Goal: Book appointment/travel/reservation: Book appointment/travel/reservation

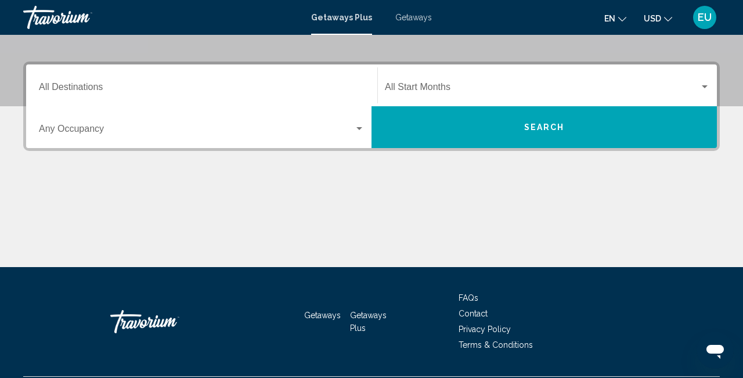
scroll to position [241, 0]
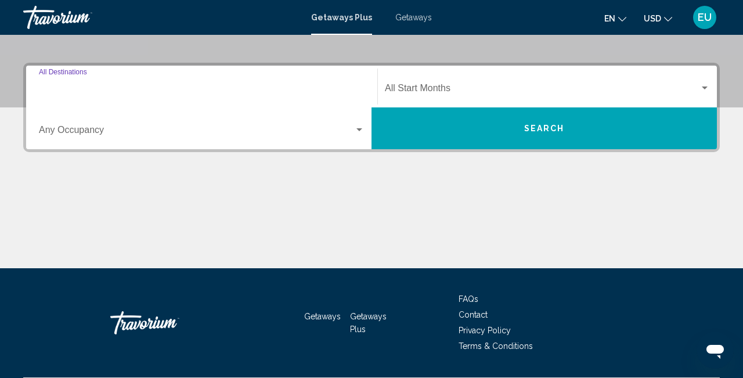
click at [89, 89] on input "Destination All Destinations" at bounding box center [202, 90] width 326 height 10
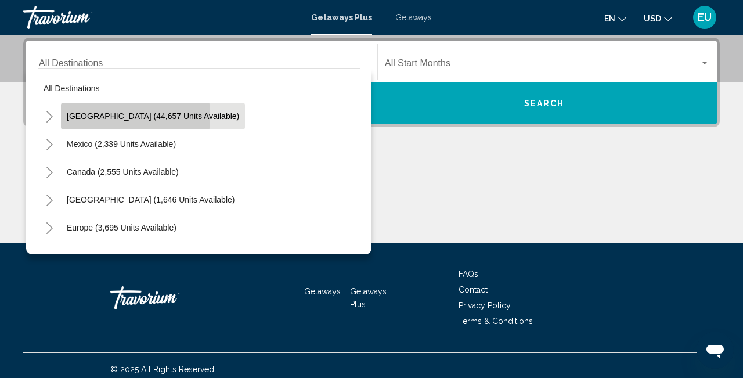
click at [96, 116] on span "[GEOGRAPHIC_DATA] (44,657 units available)" at bounding box center [153, 115] width 172 height 9
type input "**********"
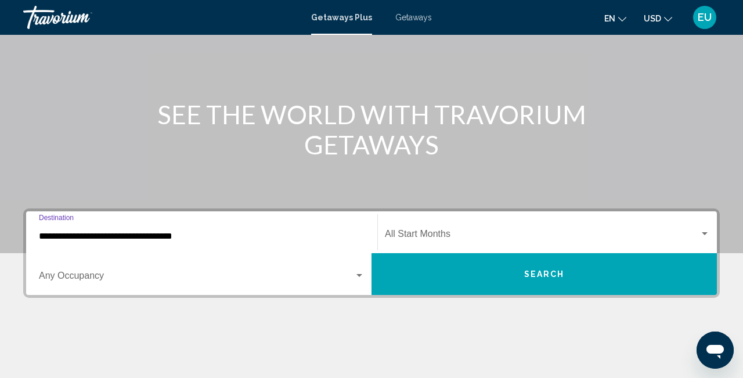
scroll to position [96, 0]
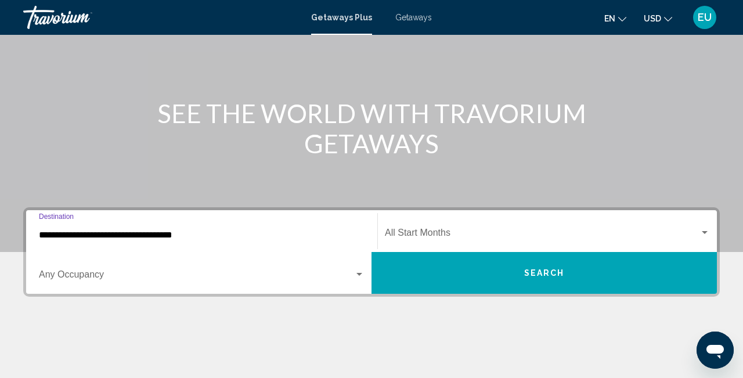
click at [163, 235] on input "**********" at bounding box center [202, 235] width 326 height 10
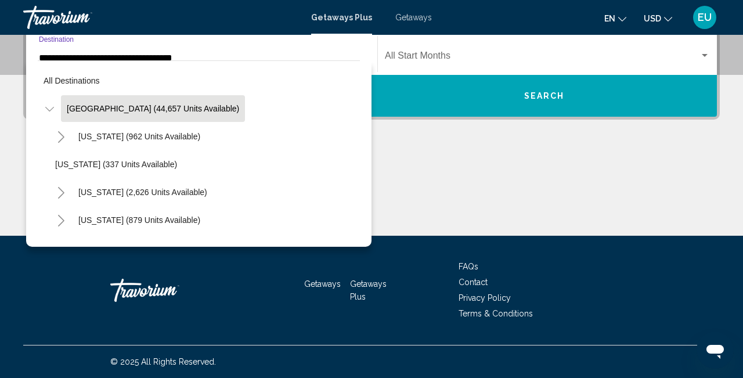
scroll to position [273, 0]
click at [160, 105] on span "[GEOGRAPHIC_DATA] (44,657 units available)" at bounding box center [153, 108] width 172 height 9
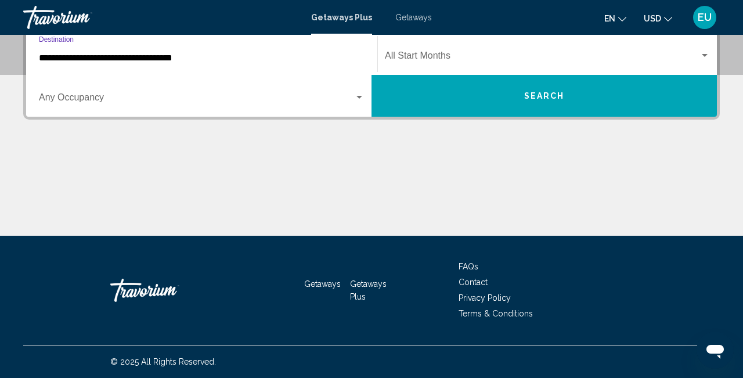
scroll to position [266, 0]
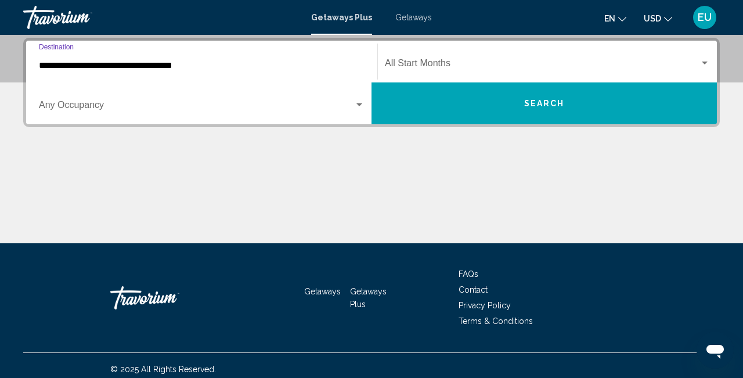
click at [357, 103] on div "Search widget" at bounding box center [359, 104] width 10 height 9
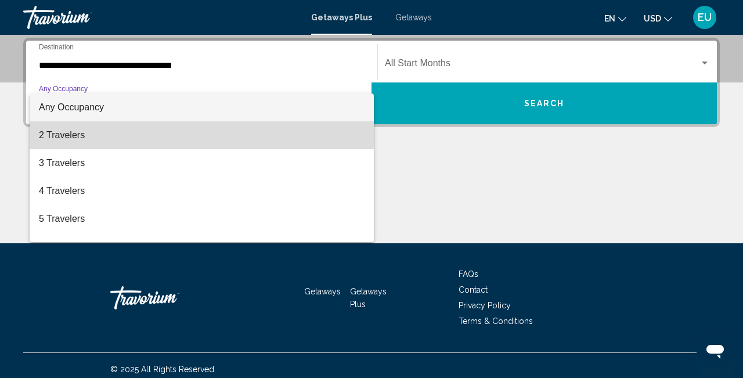
click at [77, 136] on span "2 Travelers" at bounding box center [202, 135] width 326 height 28
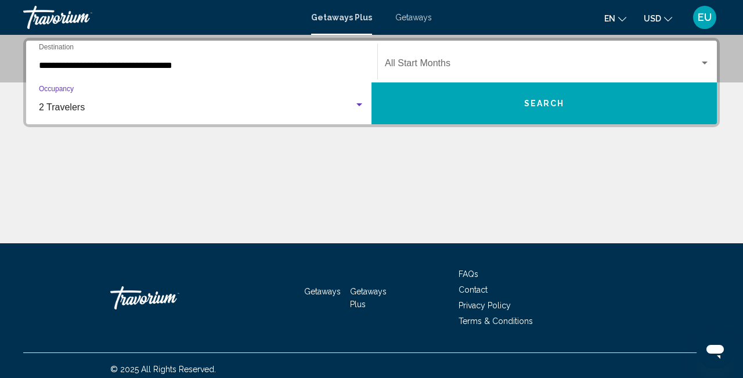
click at [706, 59] on div "Search widget" at bounding box center [705, 63] width 10 height 9
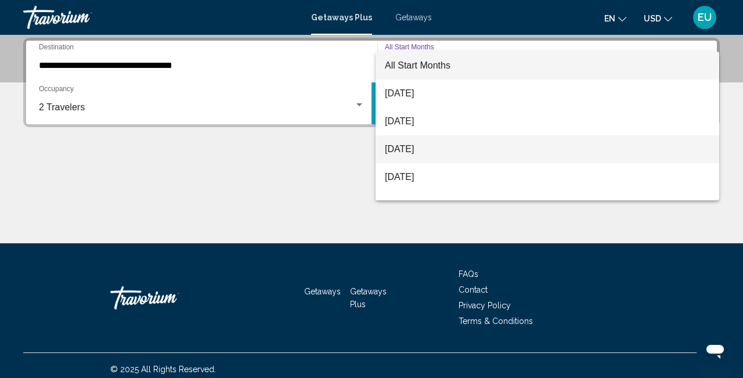
click at [447, 147] on span "[DATE]" at bounding box center [547, 149] width 325 height 28
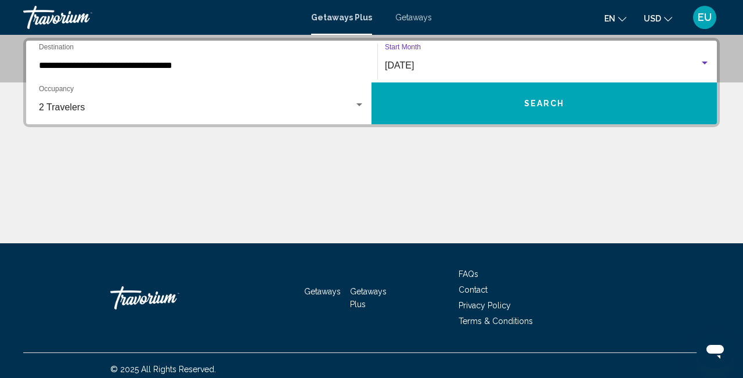
click at [506, 103] on button "Search" at bounding box center [544, 103] width 345 height 42
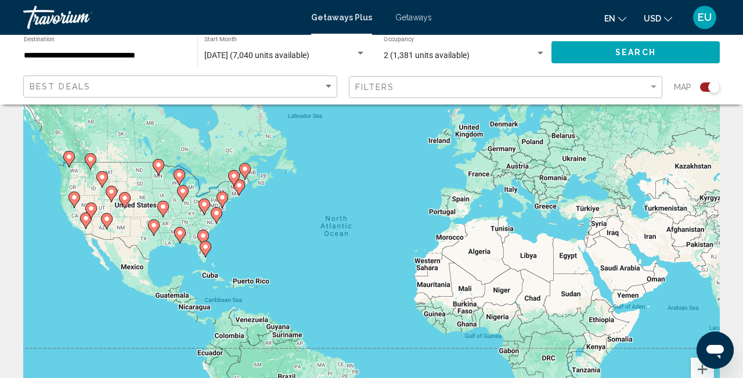
scroll to position [55, 0]
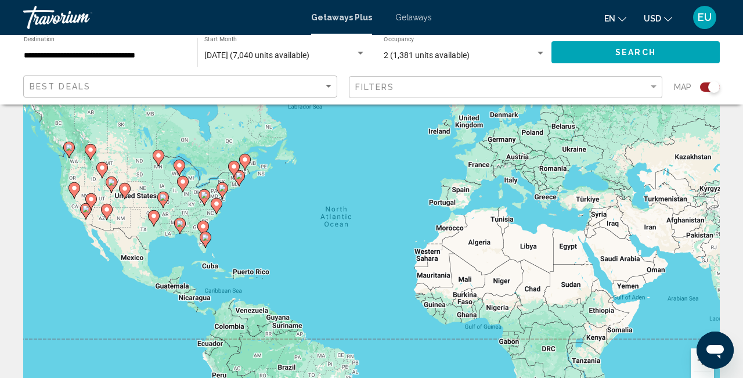
click at [206, 203] on gmp-advanced-marker "Main content" at bounding box center [205, 197] width 12 height 17
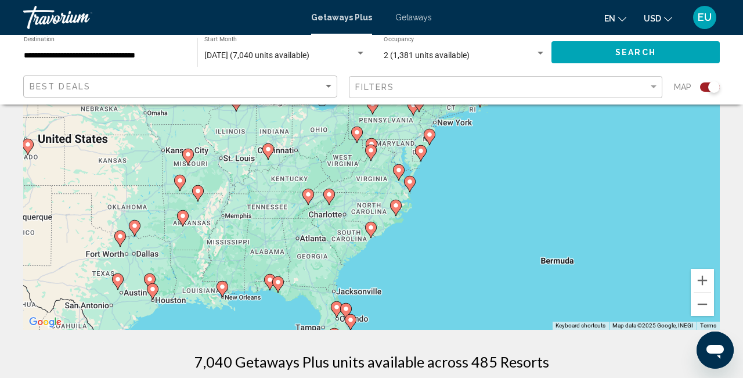
scroll to position [157, 0]
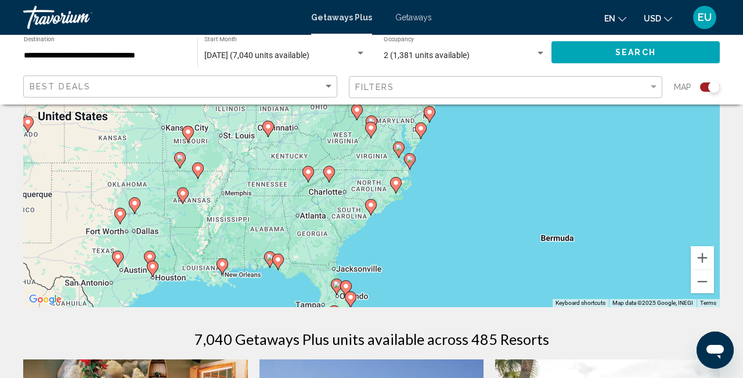
click at [339, 293] on gmp-advanced-marker "Main content" at bounding box center [337, 286] width 12 height 17
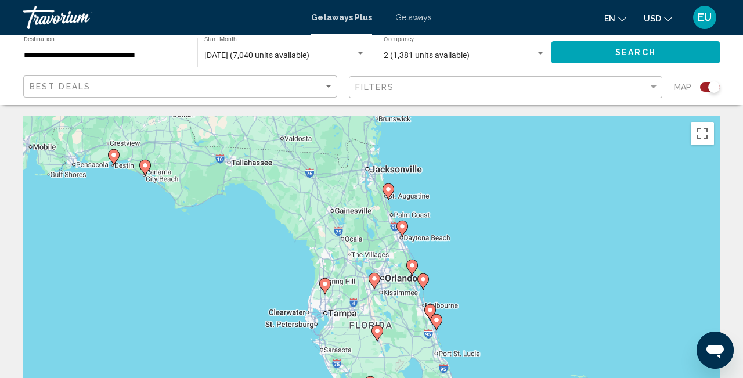
scroll to position [0, 0]
click at [403, 229] on image "Main content" at bounding box center [402, 226] width 7 height 7
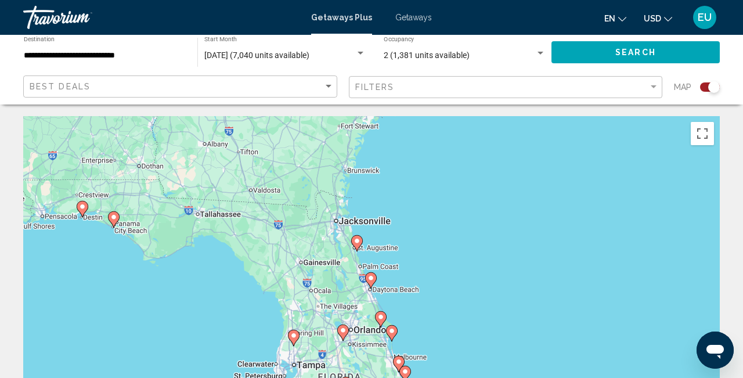
click at [369, 278] on image "Main content" at bounding box center [371, 278] width 7 height 7
type input "**********"
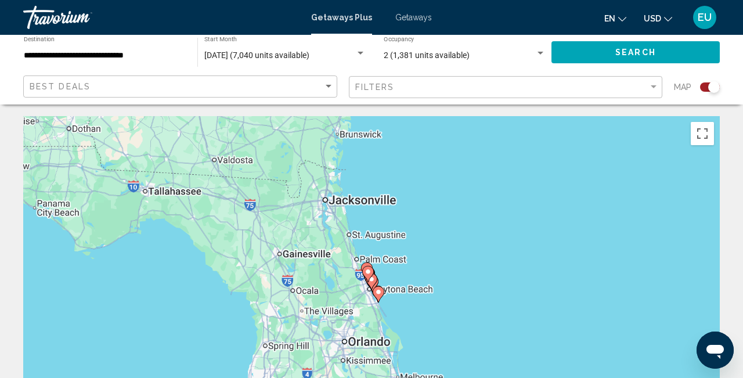
click at [372, 290] on div "Main content" at bounding box center [720, 290] width 697 height 0
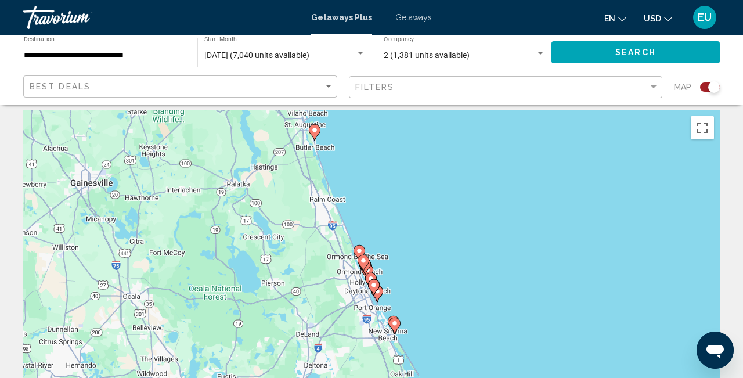
scroll to position [6, 0]
click at [358, 248] on image "Main content" at bounding box center [359, 250] width 7 height 7
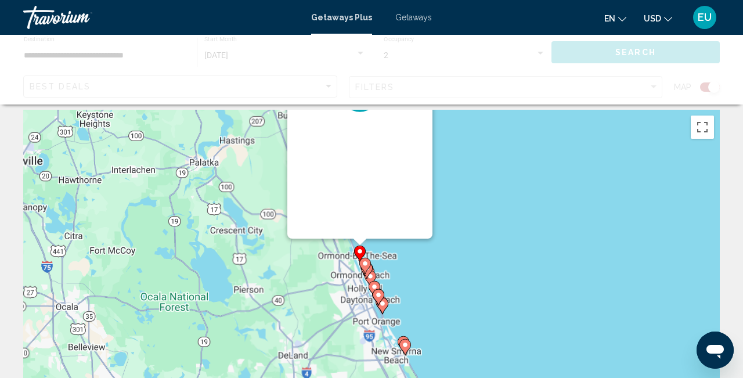
scroll to position [0, 0]
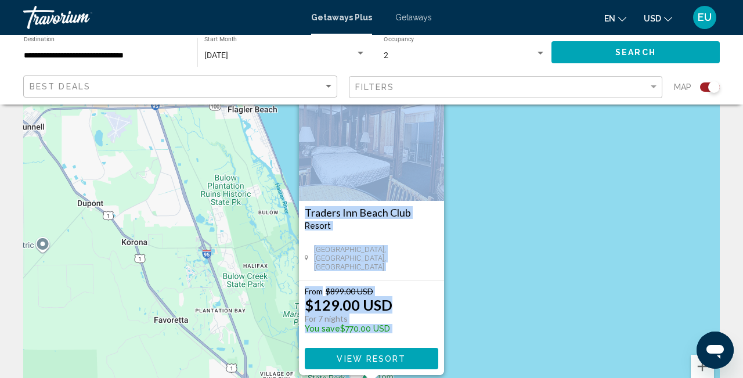
scroll to position [75, 0]
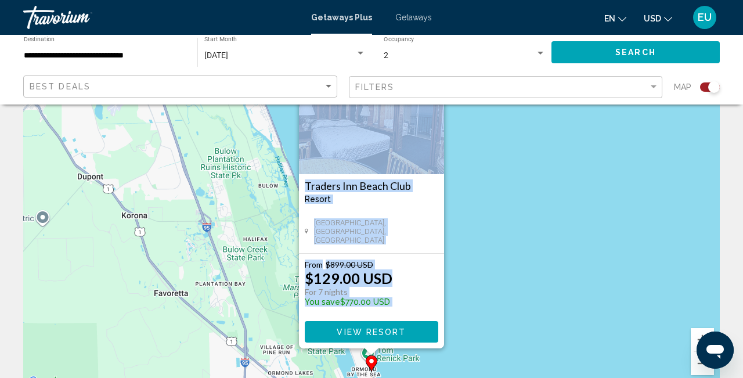
click at [269, 236] on div "To activate drag with keyboard, press Alt + Enter. Once in keyboard drag state,…" at bounding box center [371, 215] width 697 height 348
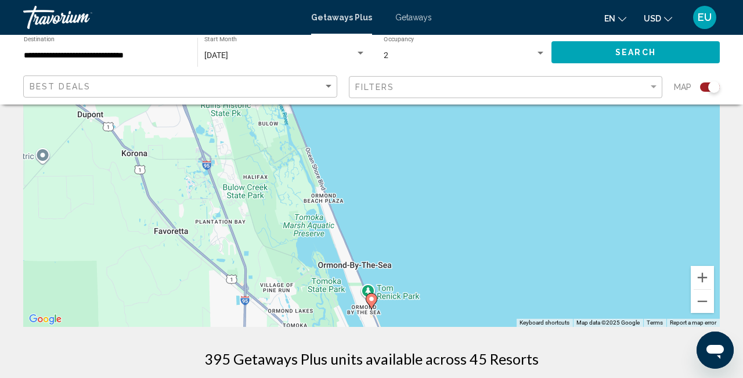
scroll to position [123, 0]
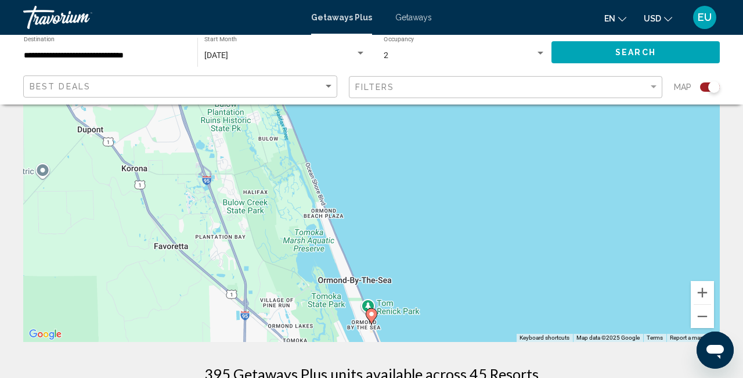
click at [388, 321] on div "To activate drag with keyboard, press Alt + Enter. Once in keyboard drag state,…" at bounding box center [371, 168] width 697 height 348
click at [368, 327] on div "To activate drag with keyboard, press Alt + Enter. Once in keyboard drag state,…" at bounding box center [371, 168] width 697 height 348
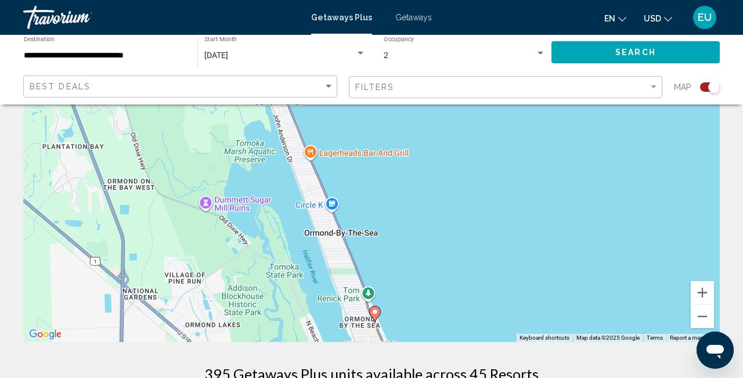
click at [372, 317] on icon "Main content" at bounding box center [375, 314] width 12 height 16
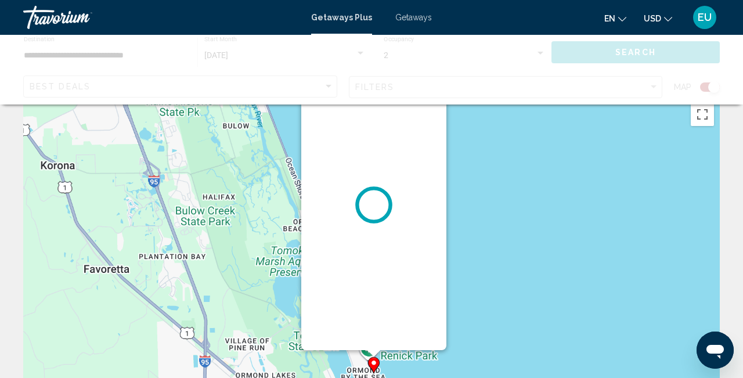
scroll to position [0, 0]
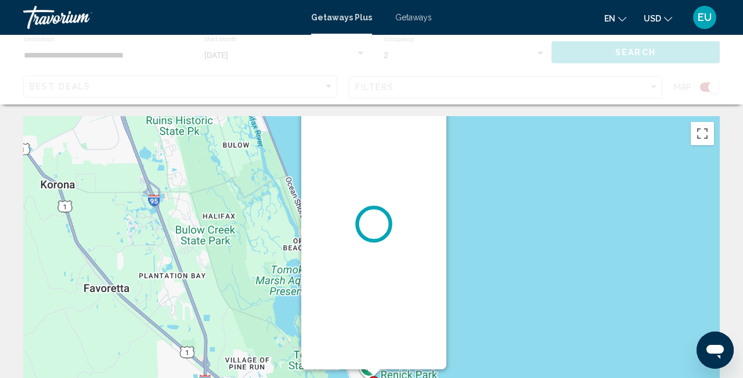
click at [372, 317] on div "Main content" at bounding box center [373, 224] width 145 height 290
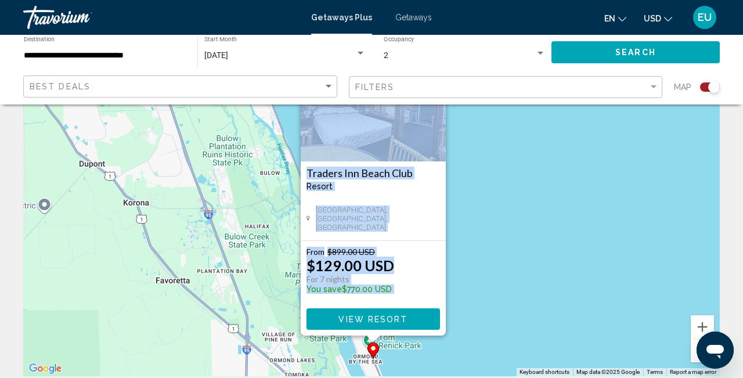
scroll to position [91, 0]
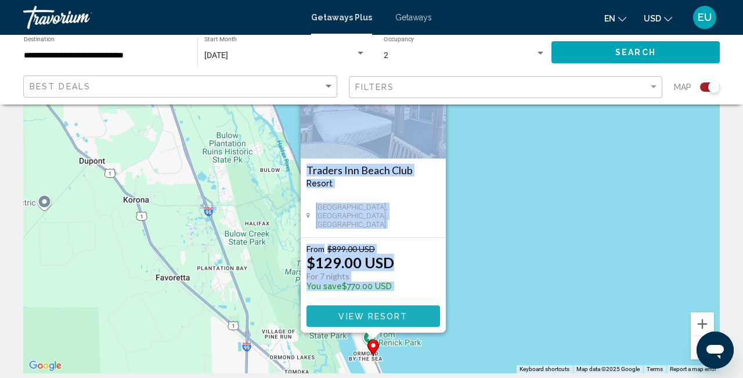
click at [371, 306] on button "View Resort" at bounding box center [374, 315] width 134 height 21
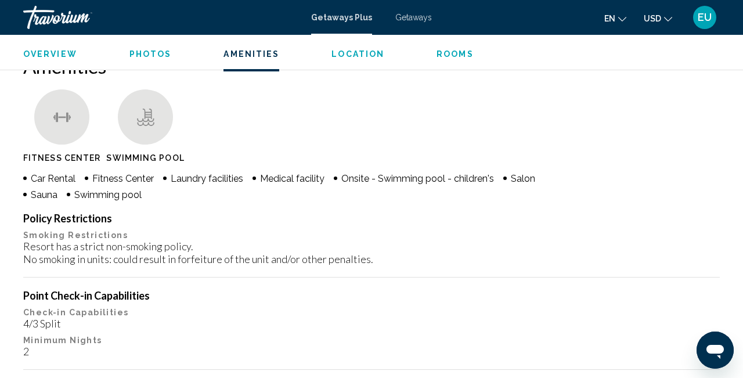
scroll to position [735, 0]
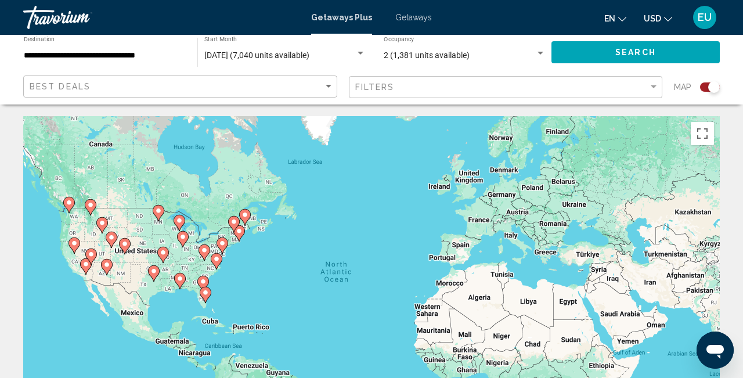
click at [218, 252] on gmp-advanced-marker "Main content" at bounding box center [223, 245] width 12 height 17
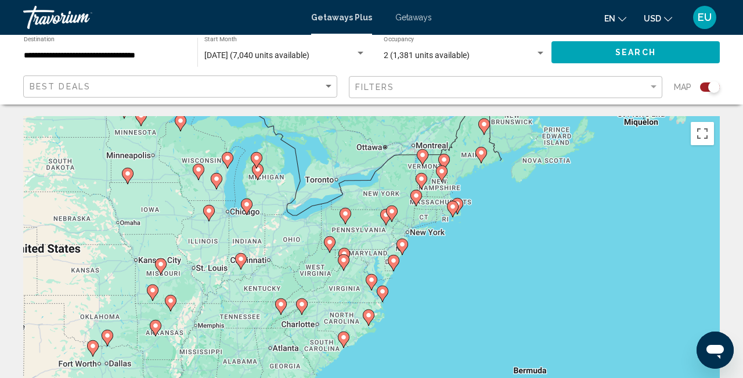
click at [349, 340] on gmp-advanced-marker "Main content" at bounding box center [344, 339] width 12 height 17
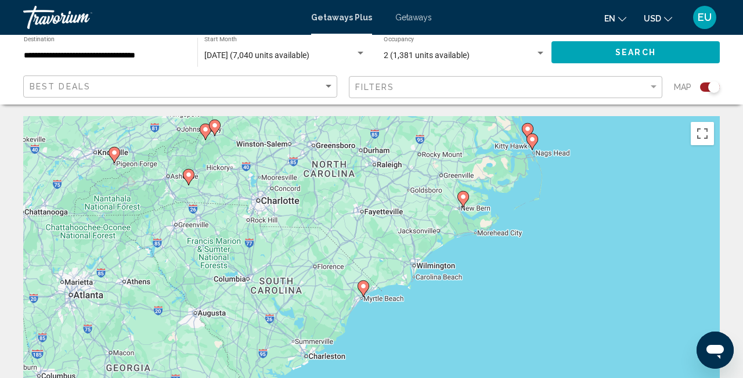
click at [365, 286] on image "Main content" at bounding box center [363, 286] width 7 height 7
type input "**********"
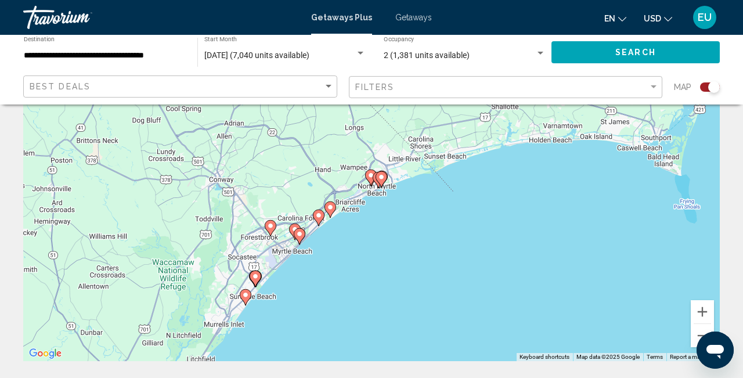
scroll to position [107, 0]
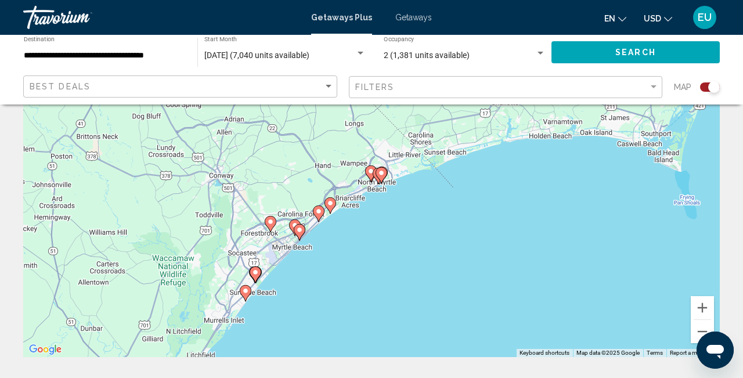
click at [246, 294] on icon "Main content" at bounding box center [245, 293] width 10 height 15
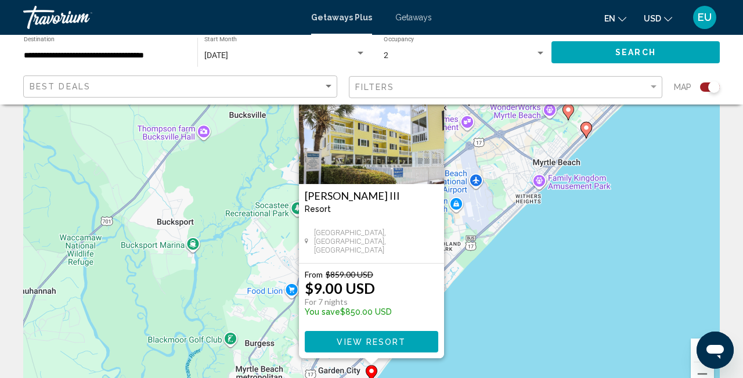
scroll to position [73, 0]
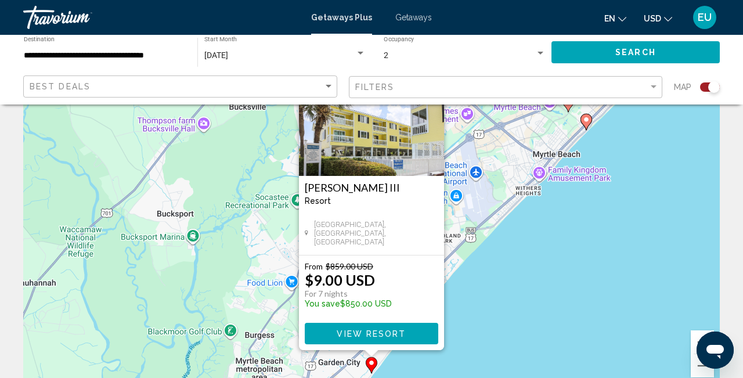
click at [373, 332] on span "View Resort" at bounding box center [371, 333] width 69 height 9
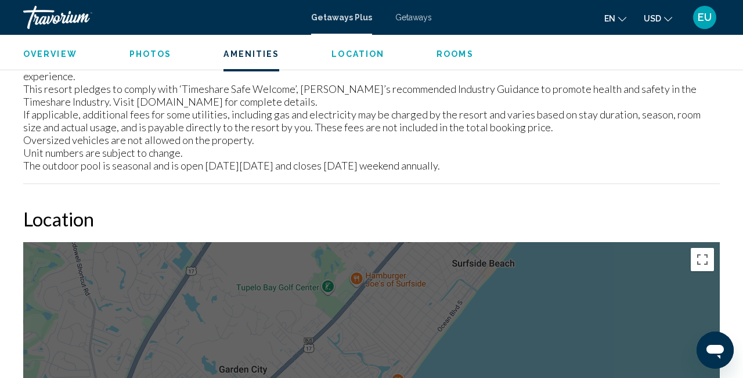
scroll to position [1333, 0]
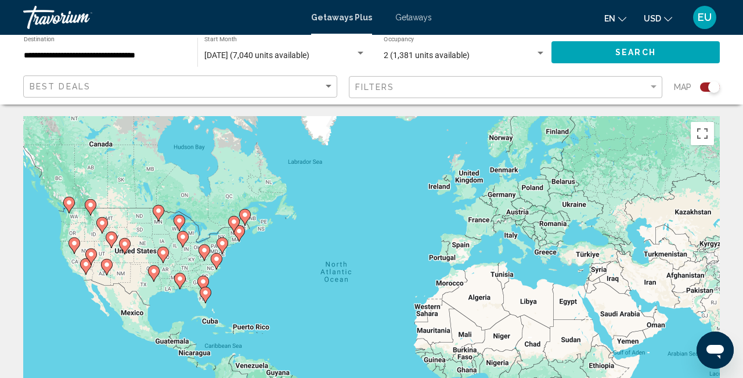
click at [211, 259] on gmp-advanced-marker "Main content" at bounding box center [217, 261] width 12 height 17
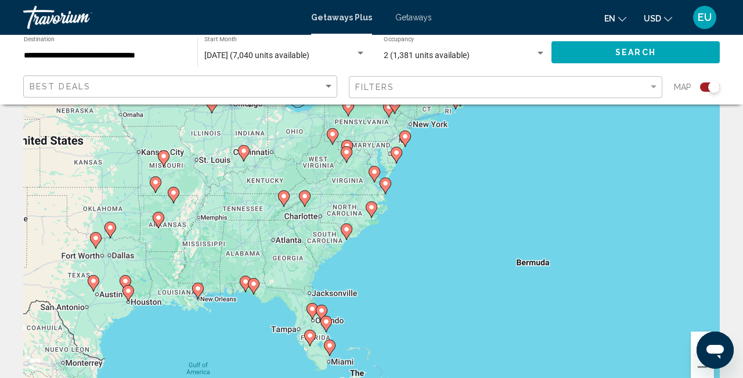
scroll to position [87, 0]
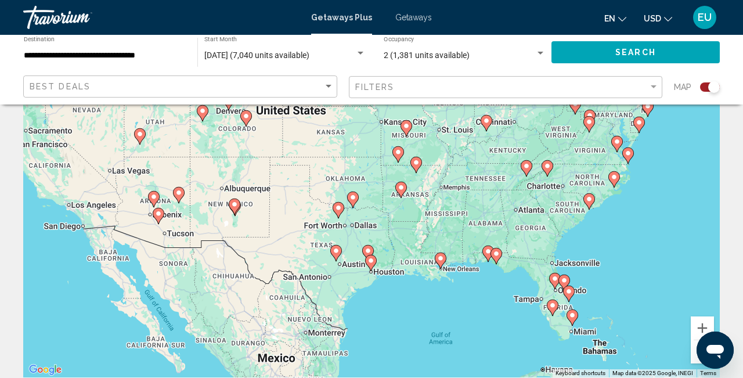
drag, startPoint x: 59, startPoint y: 214, endPoint x: 330, endPoint y: 199, distance: 272.2
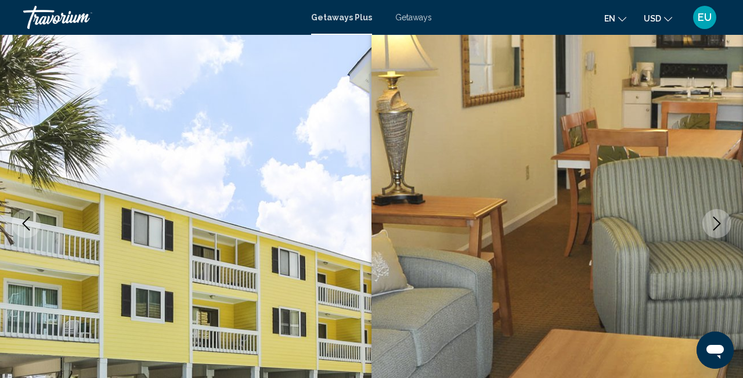
scroll to position [88, 0]
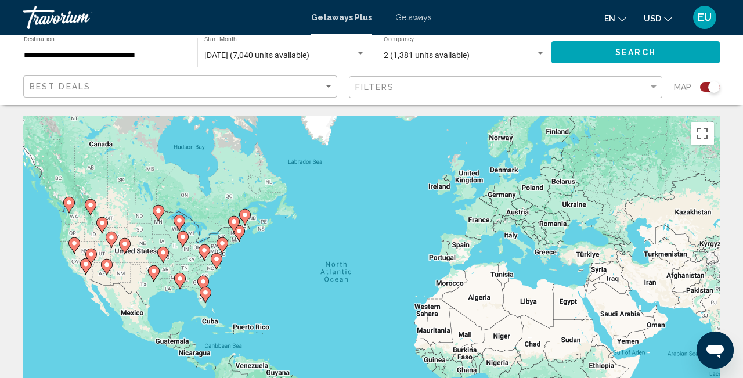
click at [71, 262] on div "To activate drag with keyboard, press Alt + Enter. Once in keyboard drag state,…" at bounding box center [371, 290] width 697 height 348
click at [74, 256] on div "To activate drag with keyboard, press Alt + Enter. Once in keyboard drag state,…" at bounding box center [371, 290] width 697 height 348
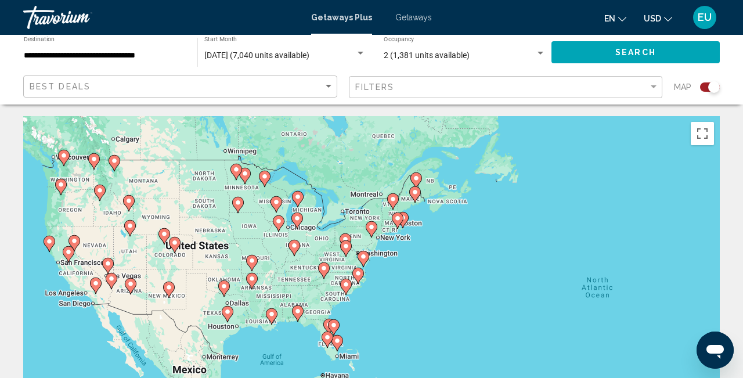
click at [74, 256] on div "To activate drag with keyboard, press Alt + Enter. Once in keyboard drag state,…" at bounding box center [371, 290] width 697 height 348
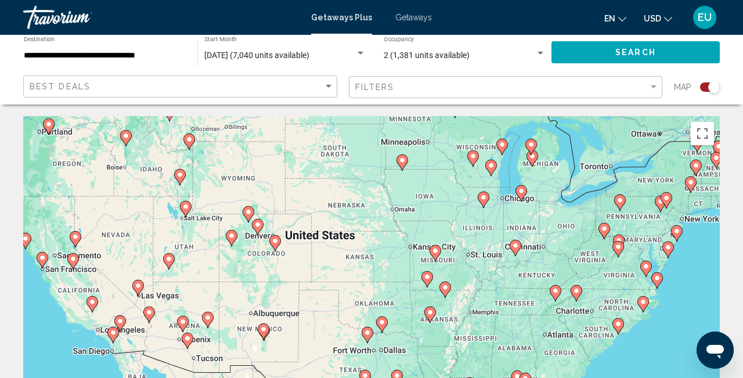
click at [123, 343] on div "To activate drag with keyboard, press Alt + Enter. Once in keyboard drag state,…" at bounding box center [371, 290] width 697 height 348
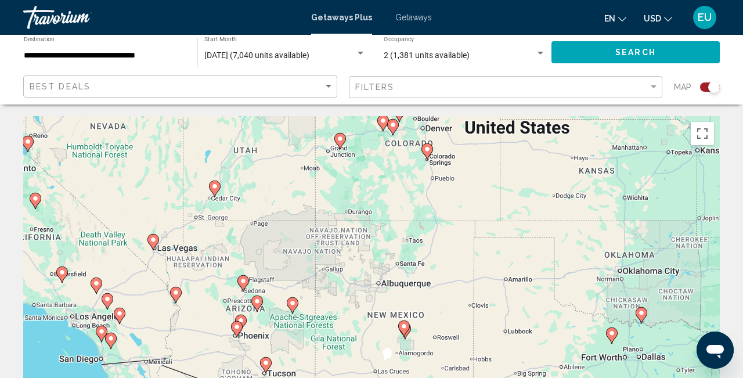
click at [123, 343] on div "To activate drag with keyboard, press Alt + Enter. Once in keyboard drag state,…" at bounding box center [371, 290] width 697 height 348
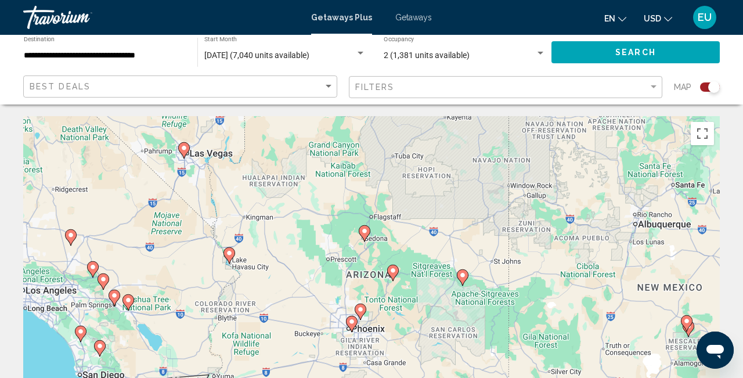
click at [95, 266] on image "Main content" at bounding box center [92, 267] width 7 height 7
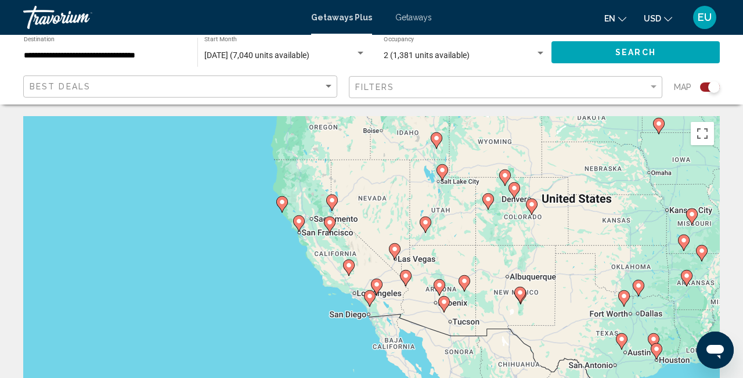
click at [378, 290] on icon "Main content" at bounding box center [377, 286] width 10 height 15
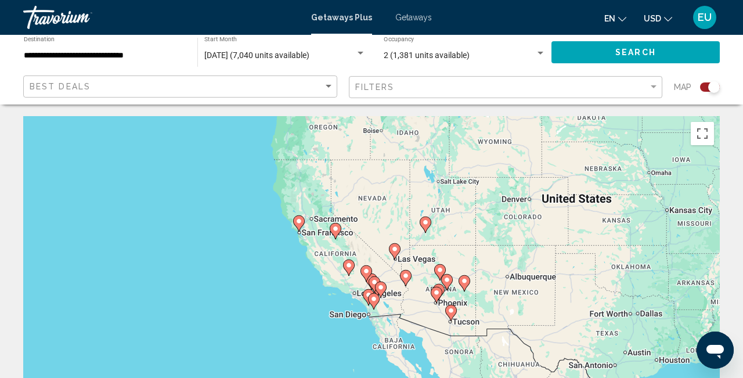
click at [378, 290] on g "Main content" at bounding box center [381, 290] width 12 height 16
type input "**********"
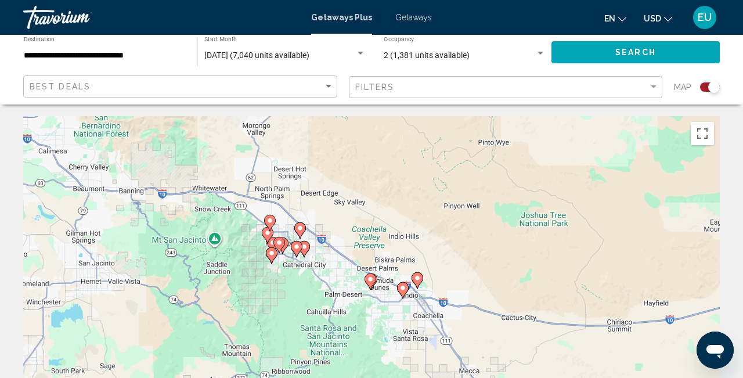
click at [269, 221] on image "Main content" at bounding box center [270, 220] width 7 height 7
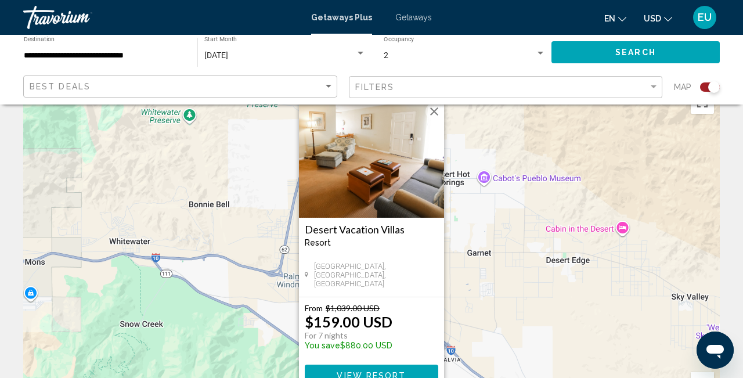
scroll to position [33, 0]
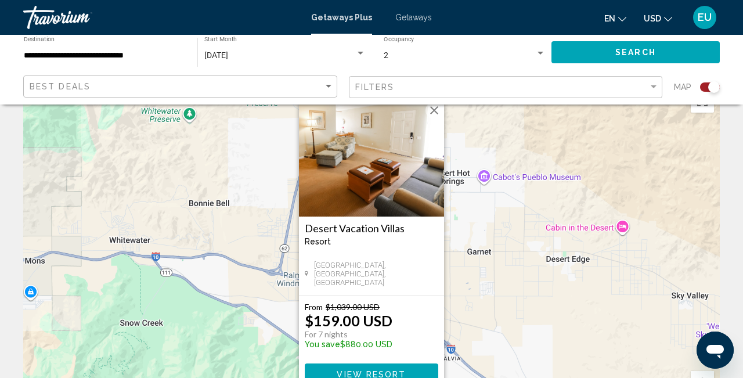
click at [269, 218] on div "To activate drag with keyboard, press Alt + Enter. Once in keyboard drag state,…" at bounding box center [371, 258] width 697 height 348
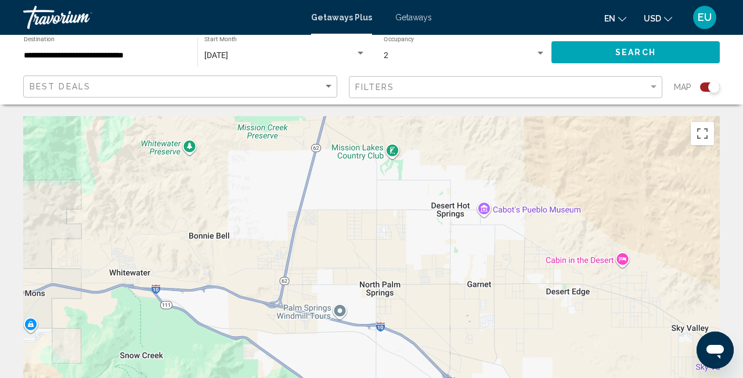
scroll to position [1, 0]
click at [346, 169] on div "To activate drag with keyboard, press Alt + Enter. Once in keyboard drag state,…" at bounding box center [371, 290] width 697 height 348
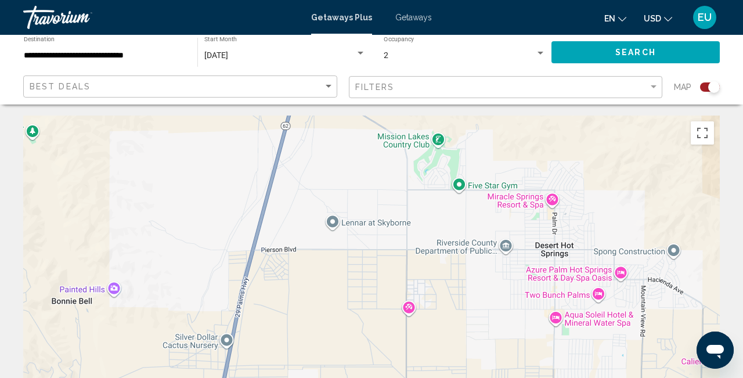
click at [346, 169] on div "Main content" at bounding box center [371, 290] width 697 height 348
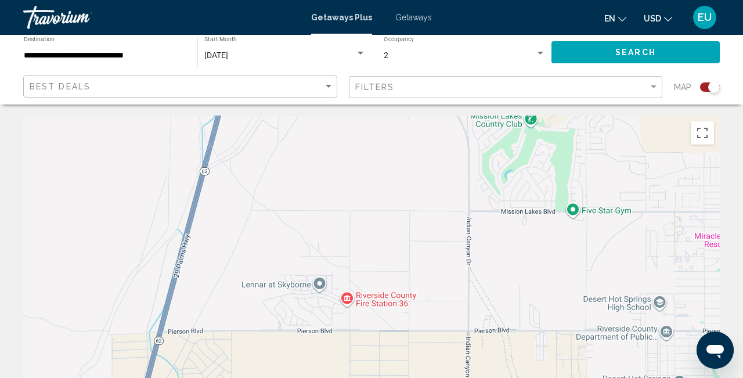
click at [346, 169] on div "Main content" at bounding box center [371, 290] width 697 height 348
click at [365, 182] on div "Main content" at bounding box center [371, 290] width 697 height 348
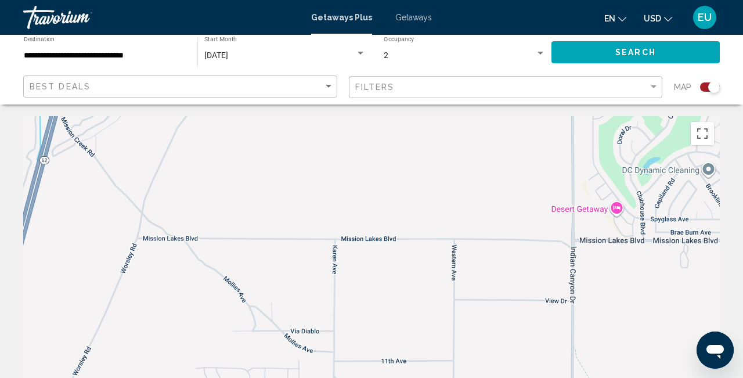
scroll to position [0, 0]
click at [697, 134] on button "Toggle fullscreen view" at bounding box center [702, 133] width 23 height 23
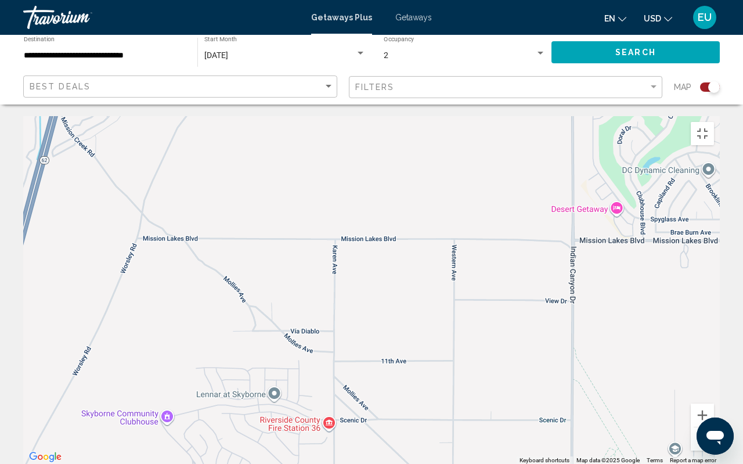
click at [714, 377] on button "Zoom out" at bounding box center [702, 438] width 23 height 23
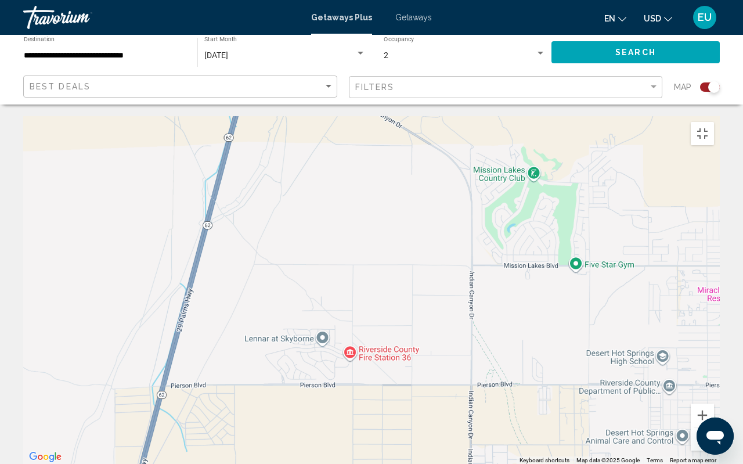
click at [714, 377] on button "Zoom out" at bounding box center [702, 438] width 23 height 23
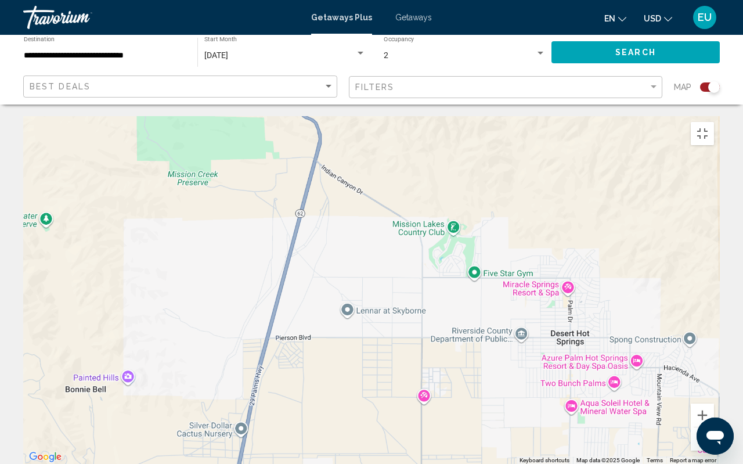
click at [714, 377] on button "Zoom out" at bounding box center [702, 438] width 23 height 23
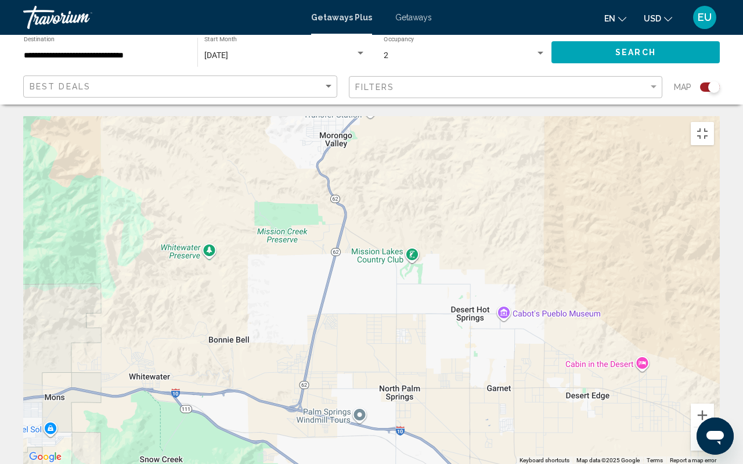
click at [714, 377] on button "Zoom out" at bounding box center [702, 438] width 23 height 23
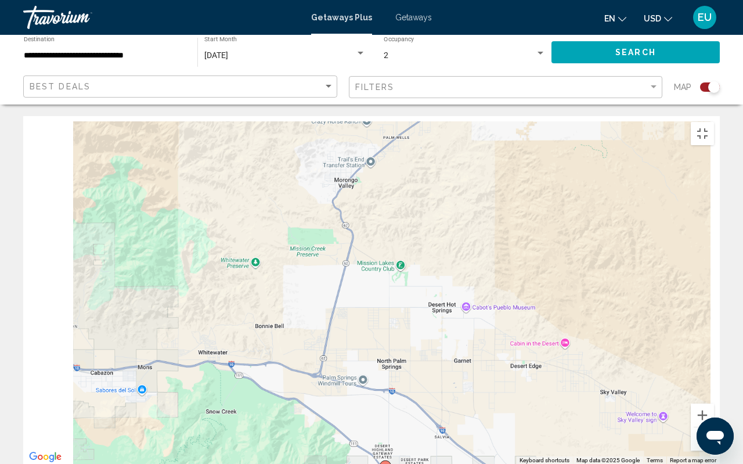
click at [714, 377] on button "Zoom out" at bounding box center [702, 438] width 23 height 23
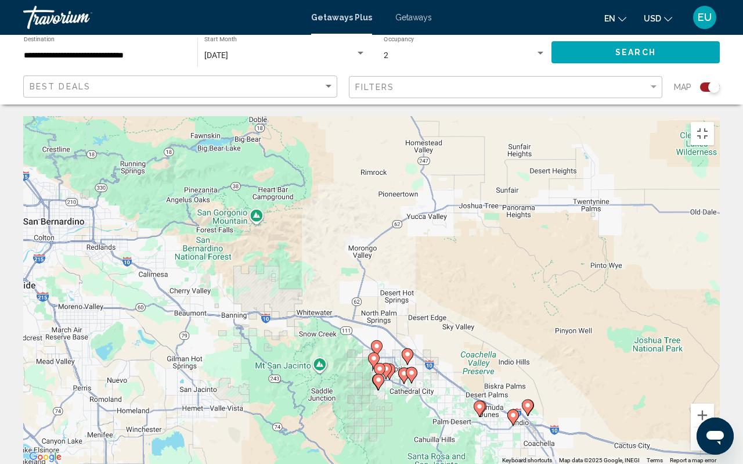
click at [714, 377] on button "Zoom out" at bounding box center [702, 438] width 23 height 23
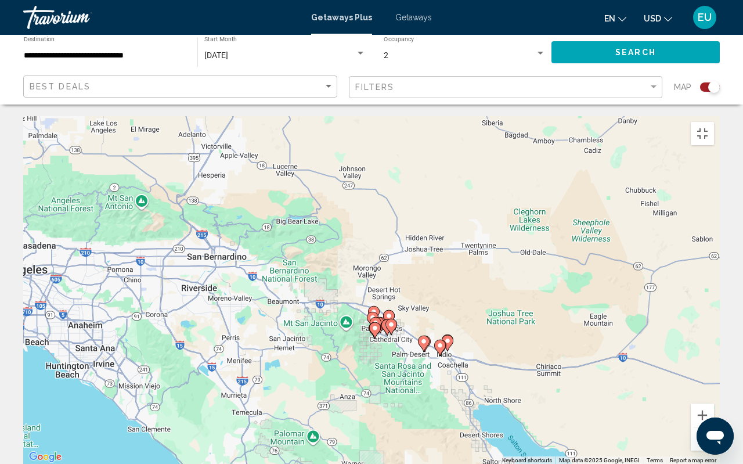
click at [714, 377] on button "Zoom out" at bounding box center [702, 438] width 23 height 23
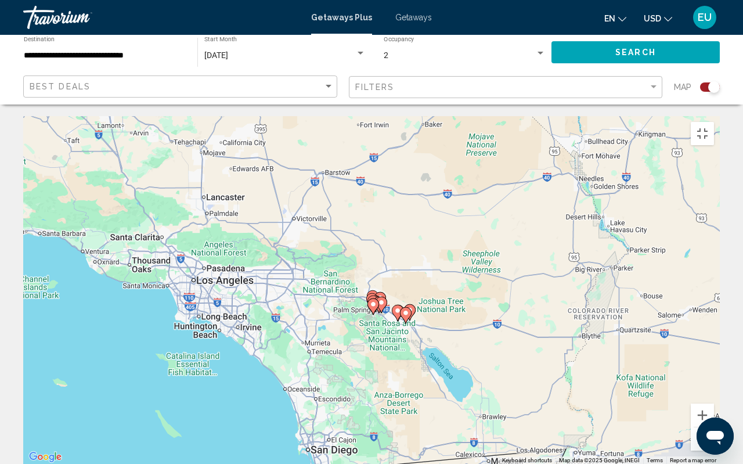
click at [714, 377] on button "Zoom out" at bounding box center [702, 438] width 23 height 23
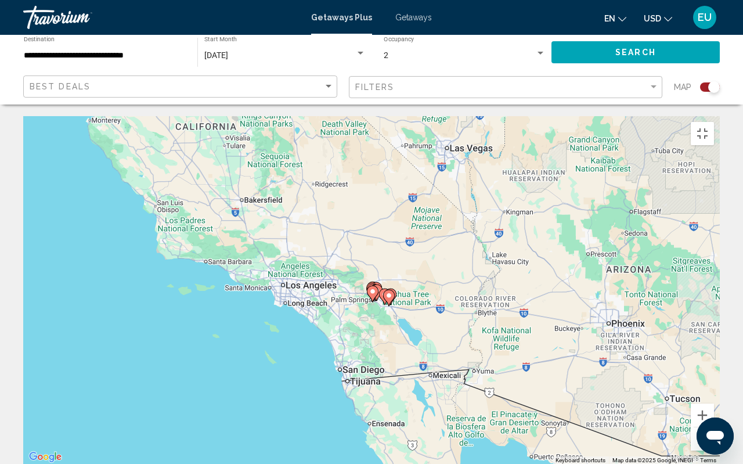
click at [714, 377] on button "Zoom out" at bounding box center [702, 438] width 23 height 23
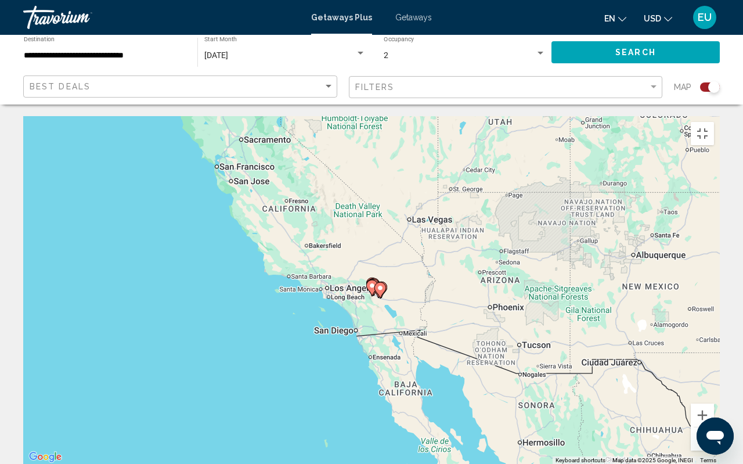
click at [714, 377] on button "Zoom out" at bounding box center [702, 438] width 23 height 23
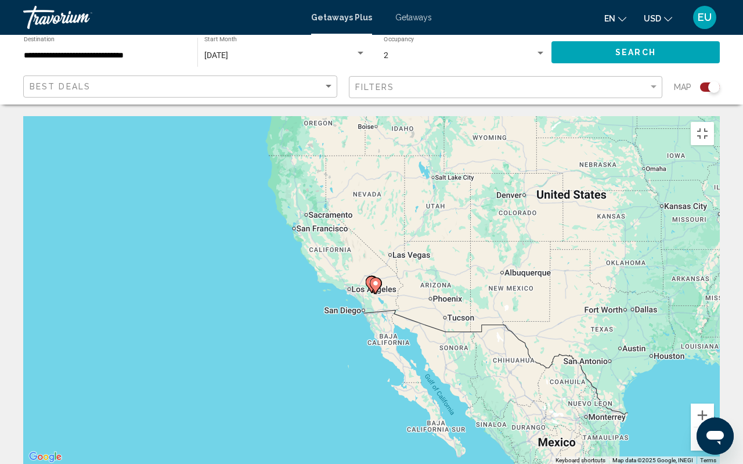
click at [714, 377] on button "Zoom out" at bounding box center [702, 438] width 23 height 23
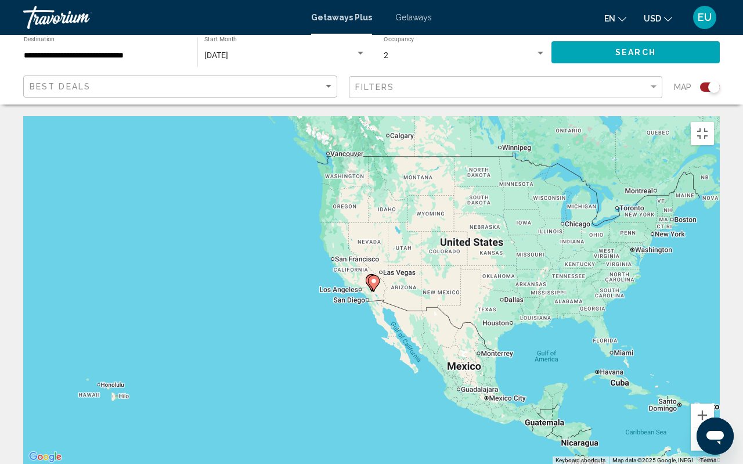
click at [714, 377] on button "Zoom out" at bounding box center [702, 438] width 23 height 23
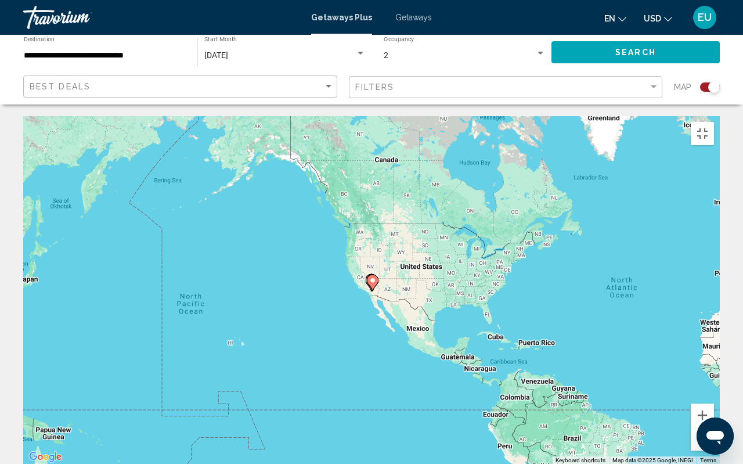
click at [397, 287] on div "To activate drag with keyboard, press Alt + Enter. Once in keyboard drag state,…" at bounding box center [371, 290] width 697 height 348
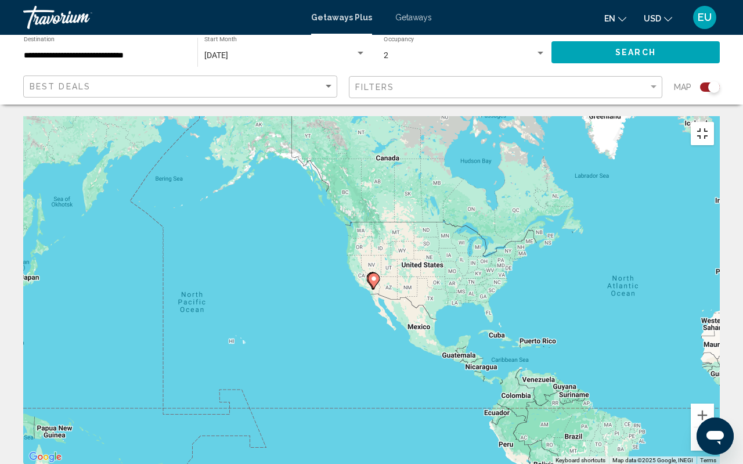
click at [714, 122] on button "Toggle fullscreen view" at bounding box center [702, 133] width 23 height 23
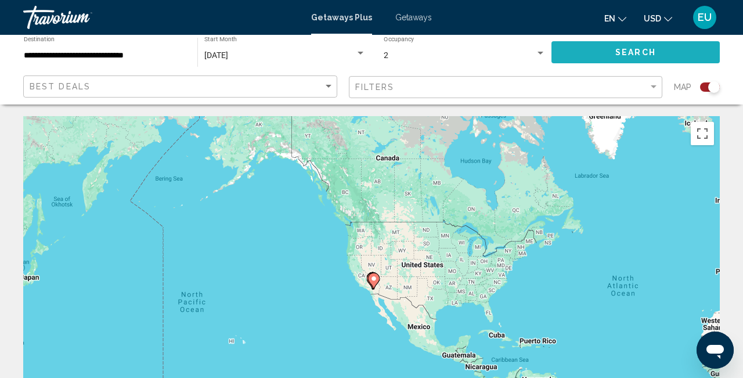
click at [625, 56] on span "Search" at bounding box center [635, 52] width 41 height 9
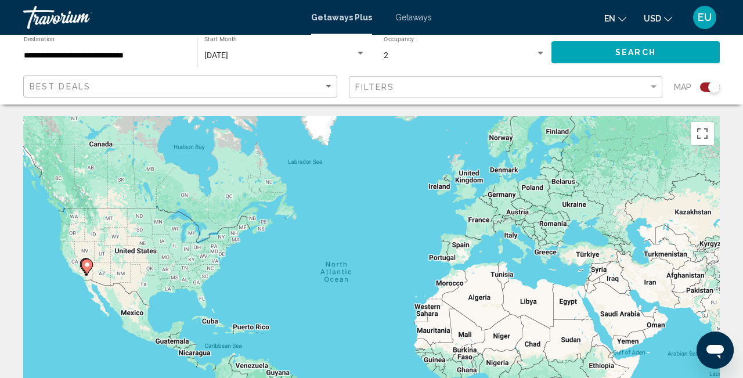
click at [344, 12] on div "Getaways Plus Getaways en English Español Français Italiano Português русский U…" at bounding box center [371, 17] width 743 height 24
click at [420, 17] on span "Getaways" at bounding box center [413, 17] width 37 height 9
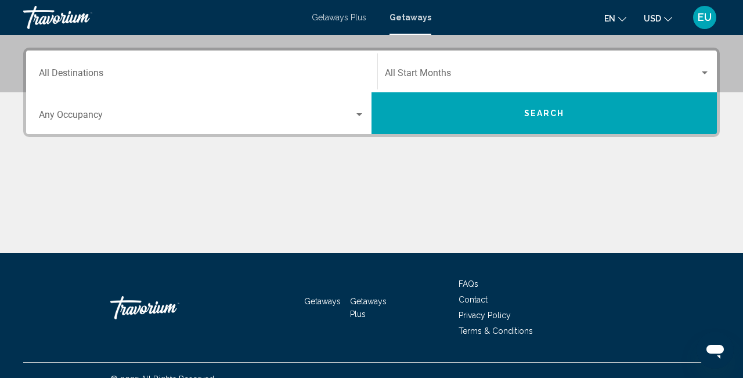
scroll to position [260, 0]
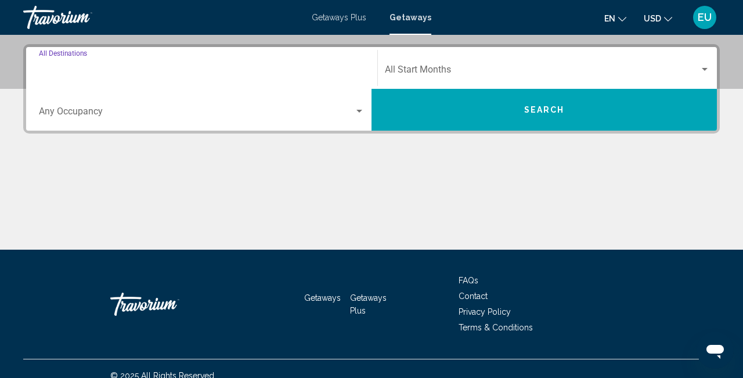
click at [184, 74] on input "Destination All Destinations" at bounding box center [202, 72] width 326 height 10
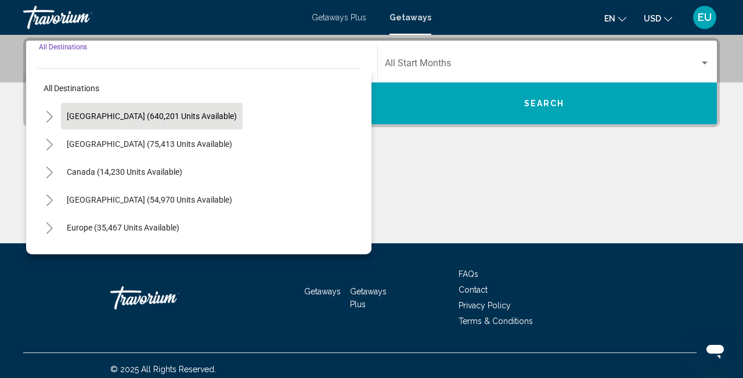
click at [186, 117] on span "[GEOGRAPHIC_DATA] (640,201 units available)" at bounding box center [152, 115] width 170 height 9
type input "**********"
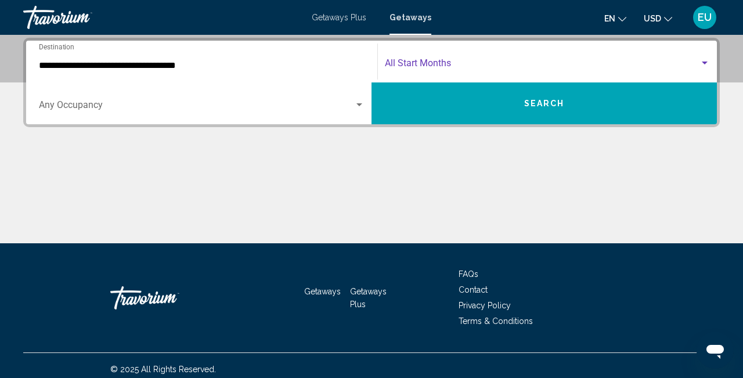
click at [462, 64] on span "Search widget" at bounding box center [542, 65] width 315 height 10
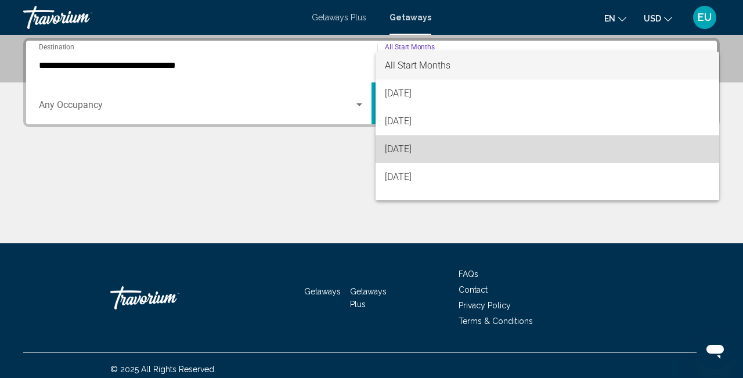
click at [423, 147] on span "[DATE]" at bounding box center [547, 149] width 325 height 28
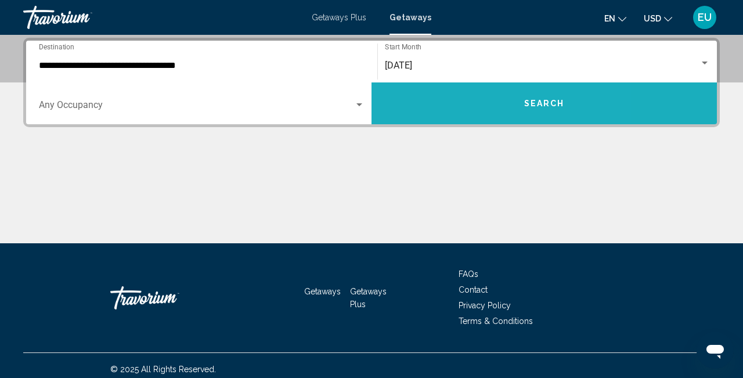
click at [453, 103] on button "Search" at bounding box center [544, 103] width 345 height 42
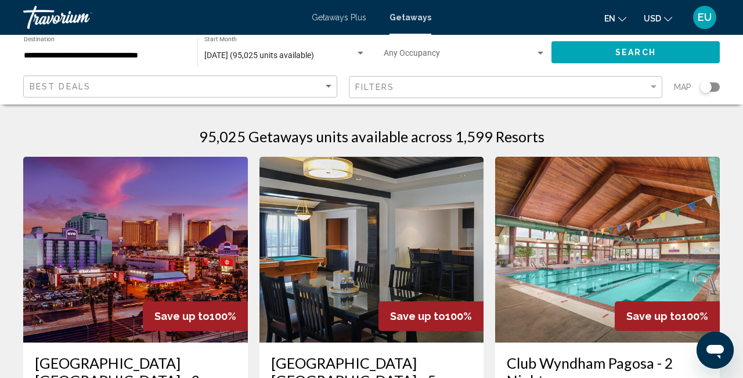
click at [708, 82] on div "Search widget" at bounding box center [706, 87] width 12 height 12
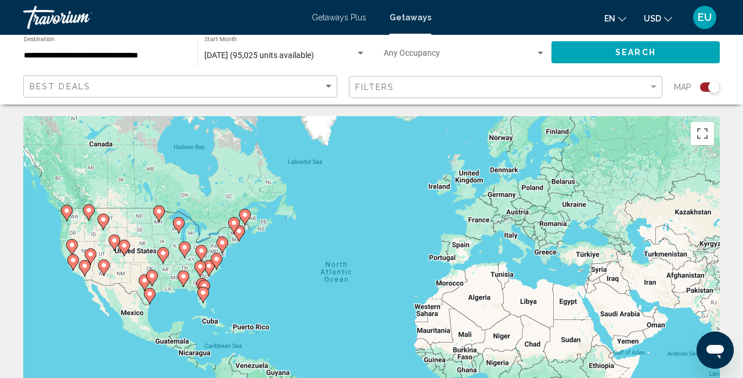
click at [212, 246] on div "To activate drag with keyboard, press Alt + Enter. Once in keyboard drag state,…" at bounding box center [371, 290] width 697 height 348
click at [195, 272] on gmp-advanced-marker "Main content" at bounding box center [201, 268] width 12 height 17
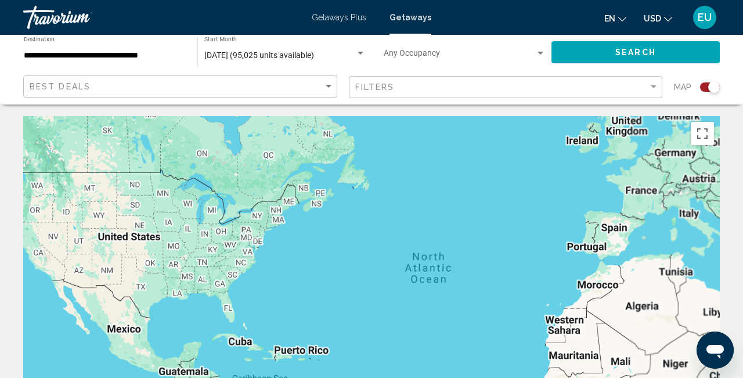
click at [195, 272] on div "To navigate, press the arrow keys." at bounding box center [371, 290] width 697 height 348
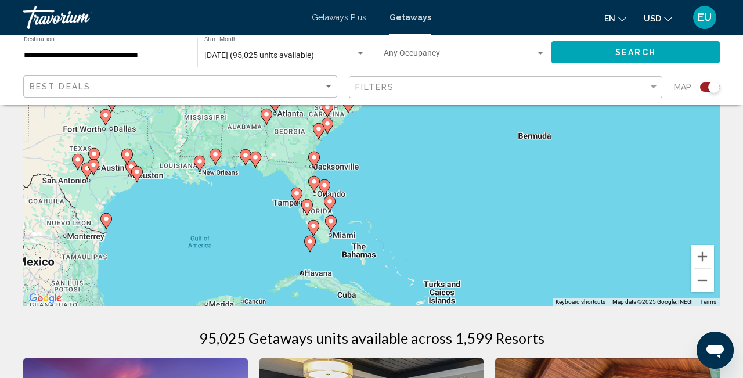
scroll to position [168, 0]
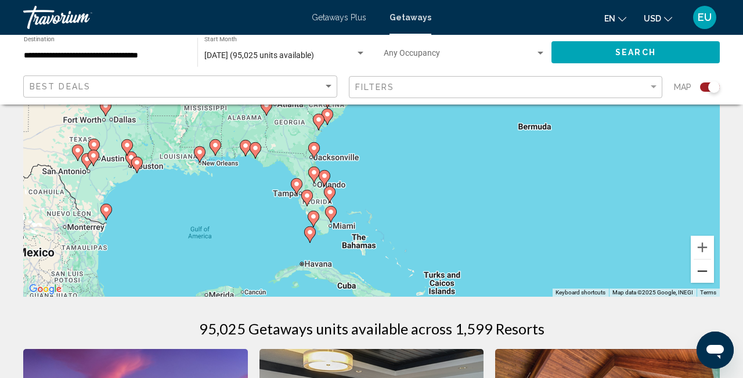
click at [700, 279] on button "Zoom out" at bounding box center [702, 271] width 23 height 23
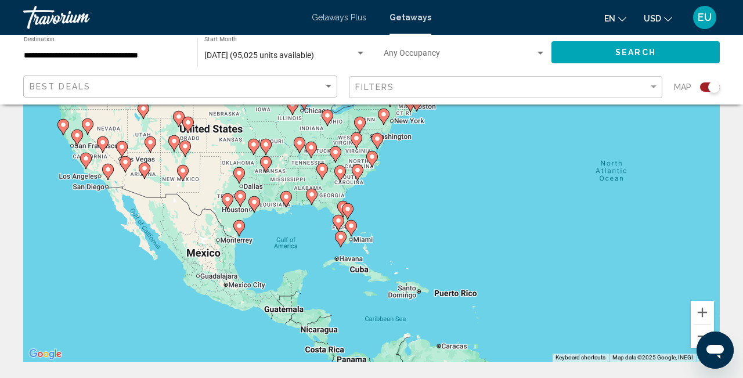
scroll to position [110, 0]
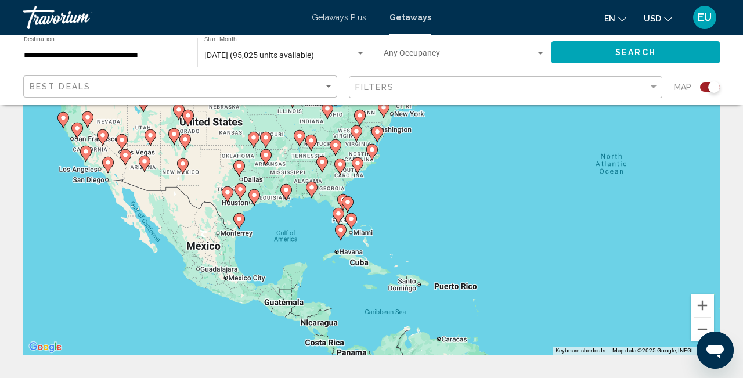
click at [92, 164] on div "To navigate, press the arrow keys. To activate drag with keyboard, press Alt + …" at bounding box center [371, 180] width 697 height 348
click at [85, 156] on icon "Main content" at bounding box center [86, 153] width 10 height 15
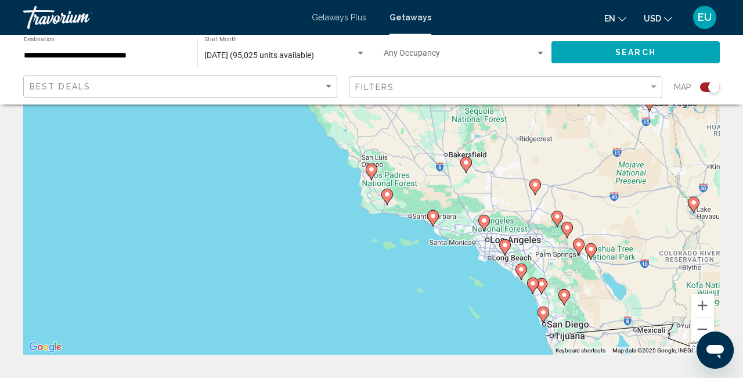
scroll to position [106, 0]
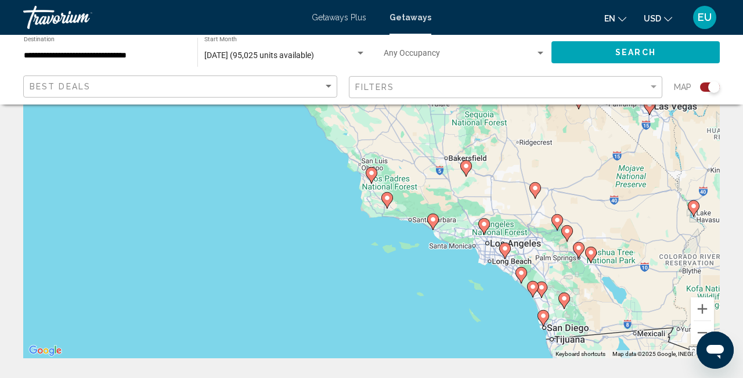
click at [506, 249] on image "Main content" at bounding box center [505, 248] width 7 height 7
type input "**********"
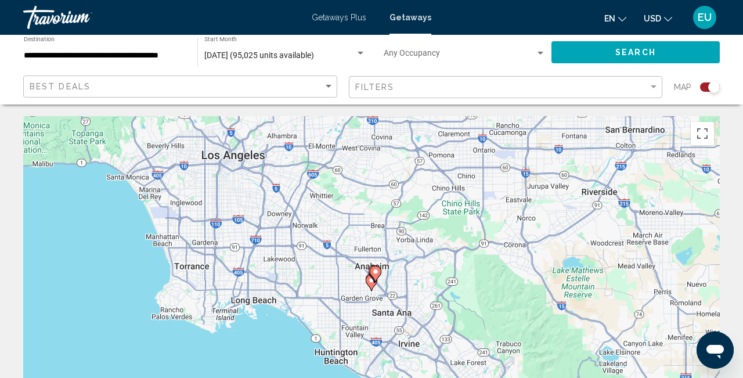
scroll to position [0, 0]
click at [377, 272] on image "Main content" at bounding box center [375, 271] width 7 height 7
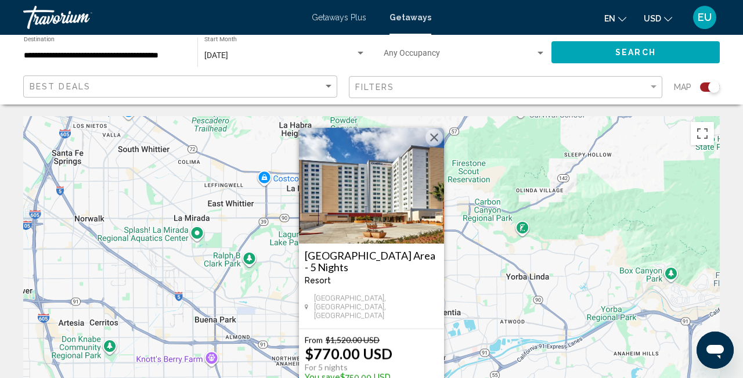
click at [431, 143] on button "Close" at bounding box center [434, 137] width 17 height 17
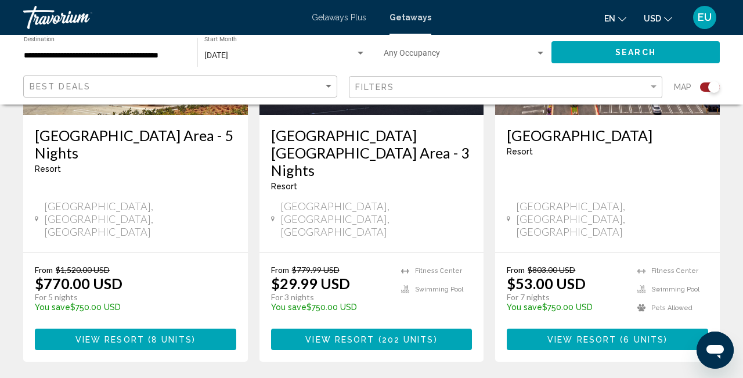
scroll to position [588, 0]
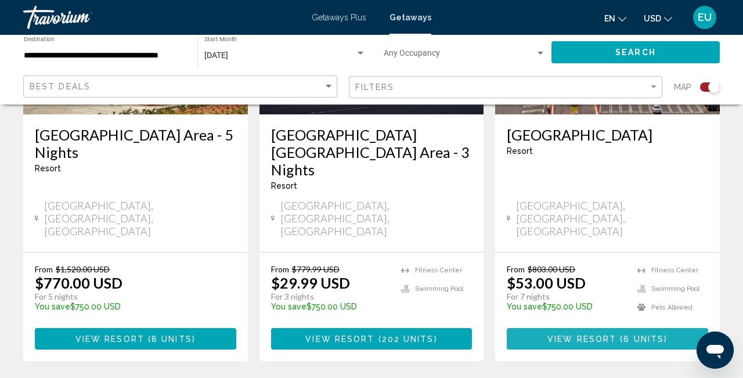
click at [556, 328] on button "View Resort ( 6 units )" at bounding box center [607, 338] width 201 height 21
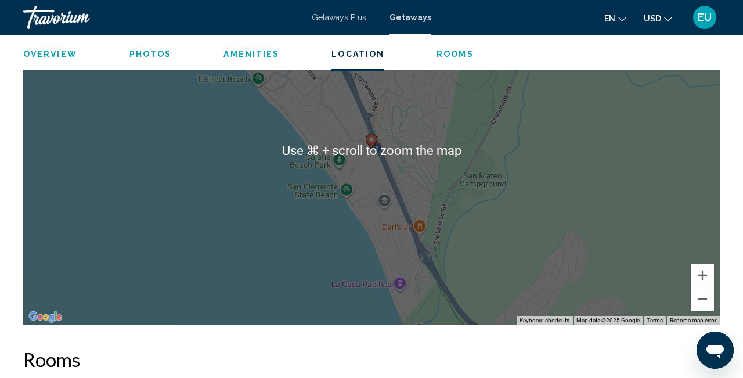
scroll to position [1950, 0]
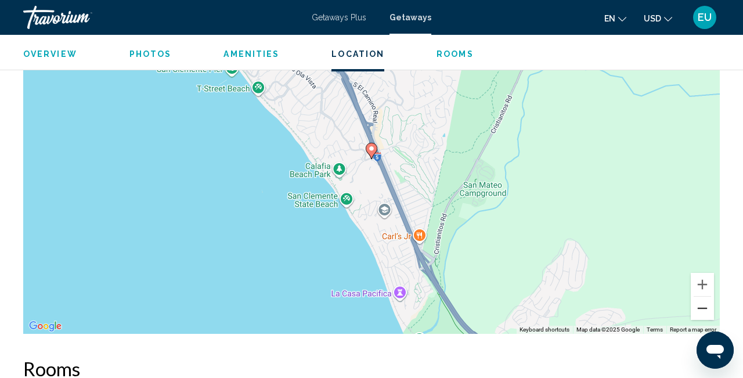
click at [700, 297] on button "Zoom out" at bounding box center [702, 308] width 23 height 23
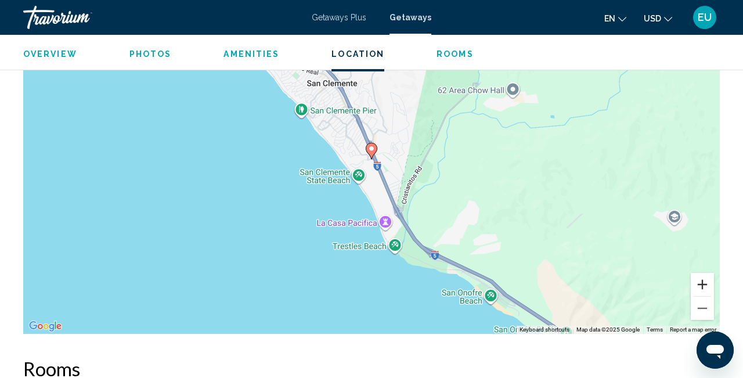
click at [707, 273] on button "Zoom in" at bounding box center [702, 284] width 23 height 23
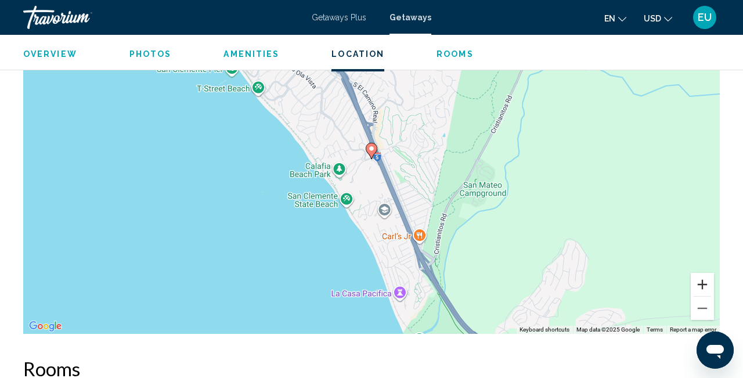
click at [707, 273] on button "Zoom in" at bounding box center [702, 284] width 23 height 23
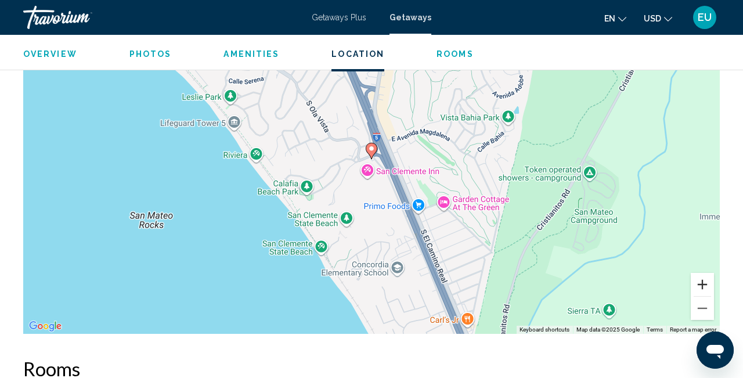
click at [707, 273] on button "Zoom in" at bounding box center [702, 284] width 23 height 23
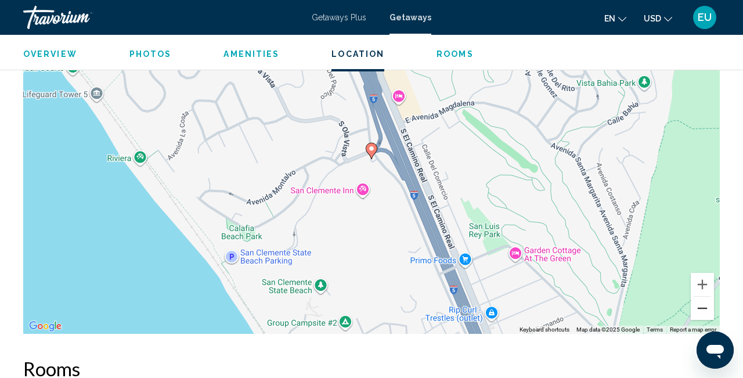
click at [705, 297] on button "Zoom out" at bounding box center [702, 308] width 23 height 23
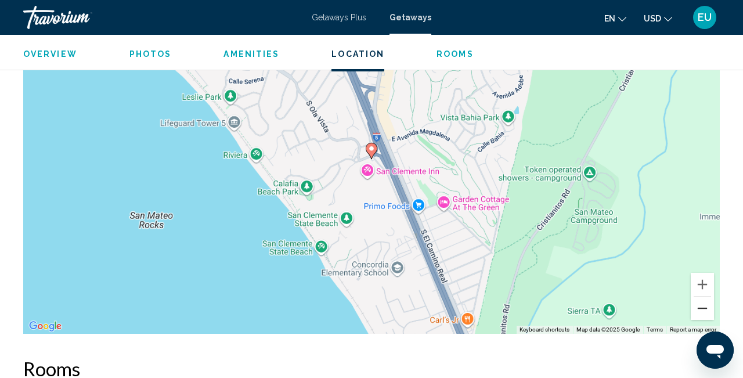
click at [705, 297] on button "Zoom out" at bounding box center [702, 308] width 23 height 23
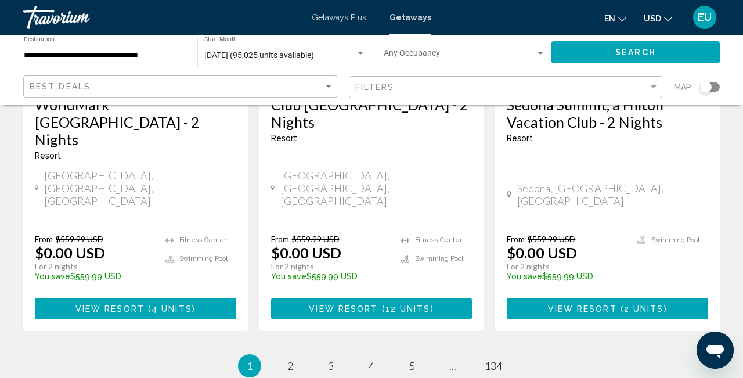
scroll to position [1609, 0]
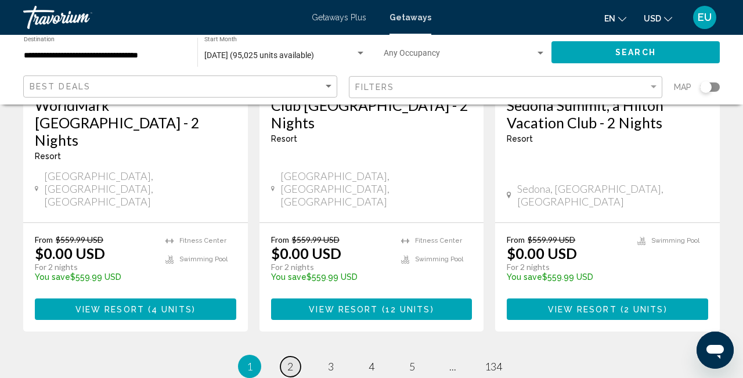
click at [290, 360] on span "2" at bounding box center [290, 366] width 6 height 13
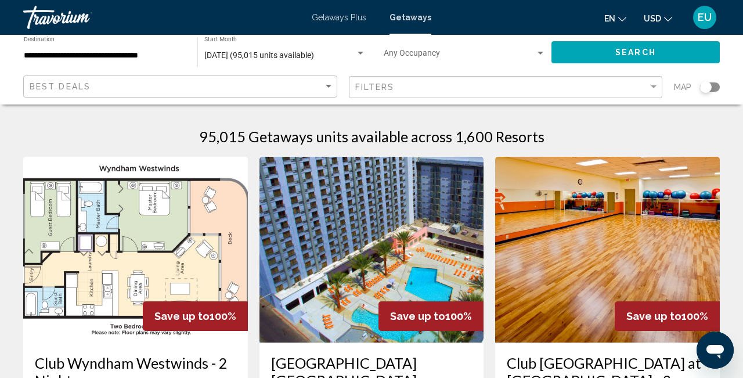
click at [707, 85] on div "Search widget" at bounding box center [706, 87] width 12 height 12
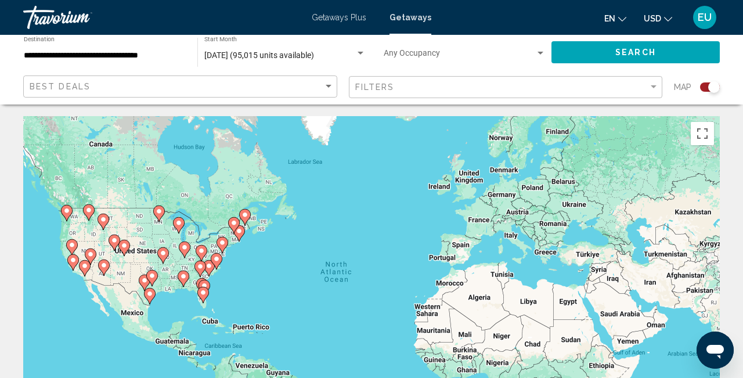
click at [208, 264] on image "Main content" at bounding box center [209, 265] width 7 height 7
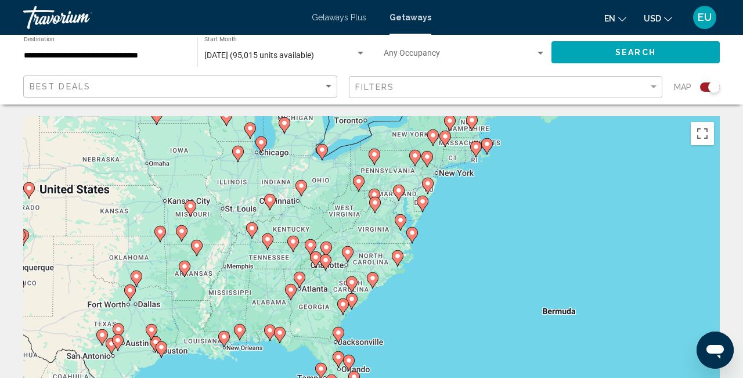
click at [413, 236] on icon "Main content" at bounding box center [412, 235] width 10 height 15
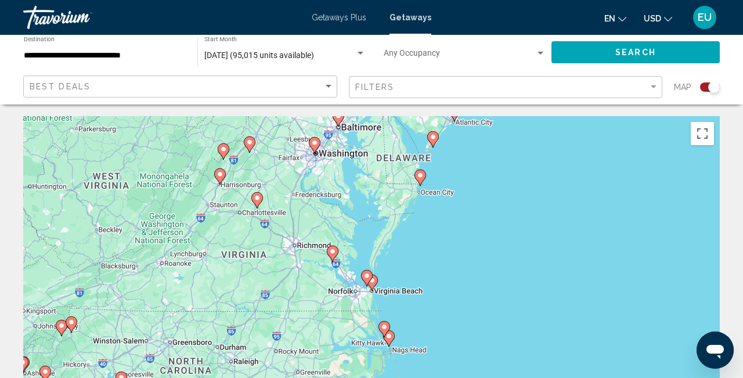
click at [373, 291] on div "To navigate, press the arrow keys. To activate drag with keyboard, press Alt + …" at bounding box center [371, 290] width 697 height 348
click at [375, 283] on image "Main content" at bounding box center [372, 280] width 7 height 7
type input "**********"
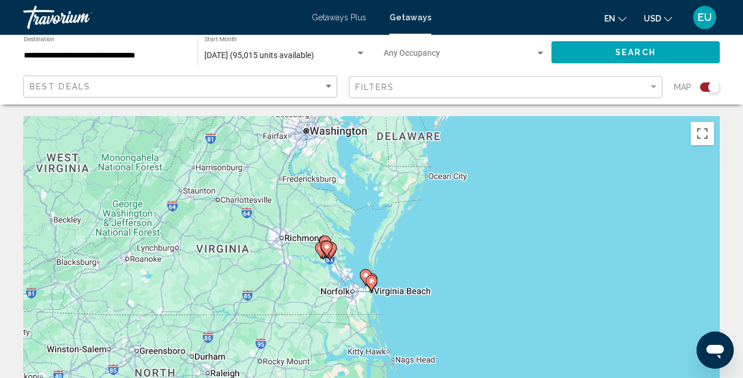
click at [375, 283] on image "Main content" at bounding box center [371, 281] width 7 height 7
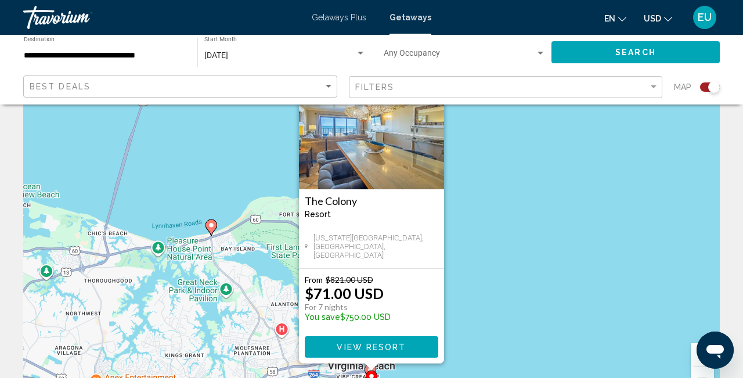
scroll to position [62, 0]
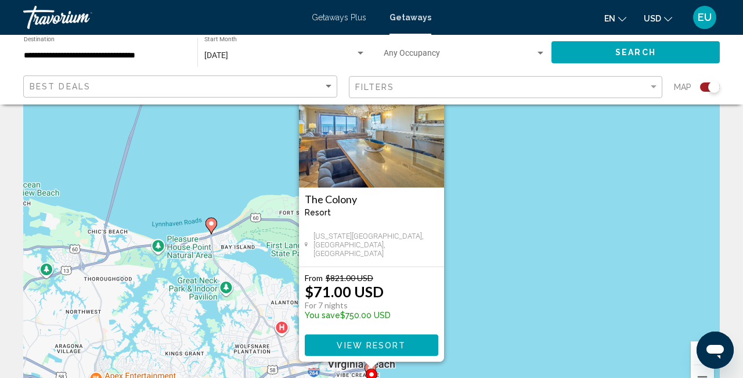
click at [355, 341] on span "View Resort" at bounding box center [371, 345] width 69 height 9
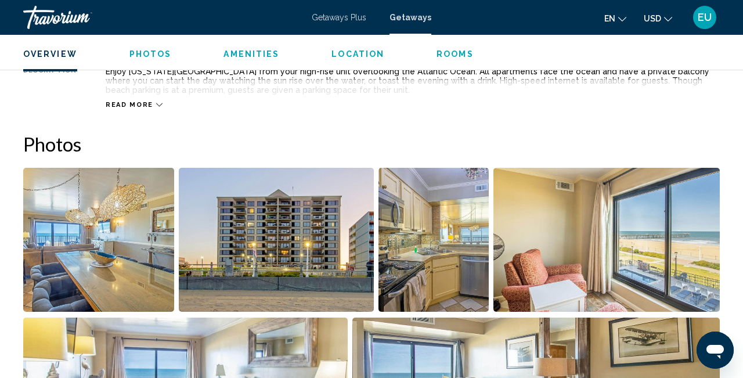
scroll to position [667, 0]
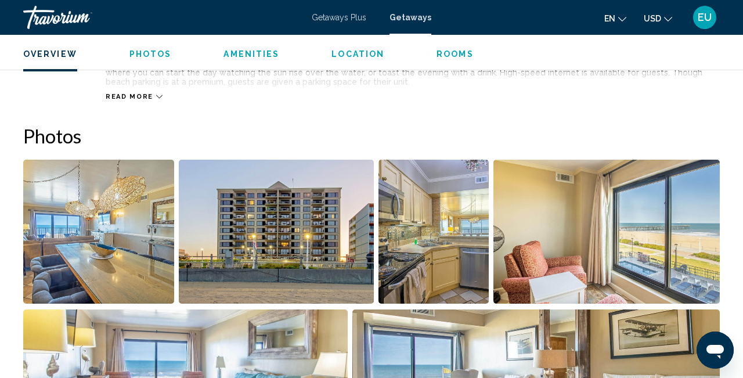
click at [121, 237] on img "Open full-screen image slider" at bounding box center [98, 232] width 151 height 144
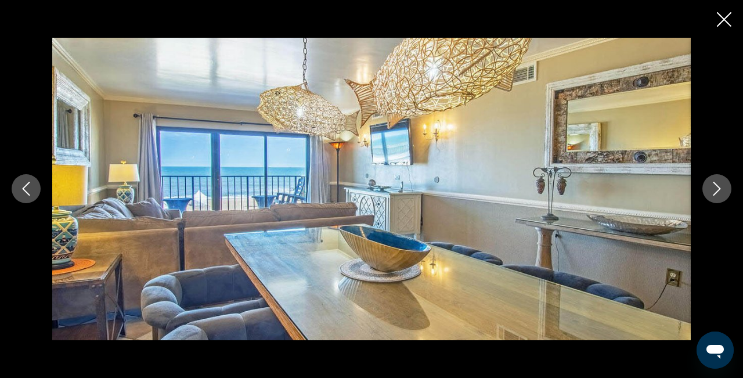
click at [721, 186] on icon "Next image" at bounding box center [717, 189] width 14 height 14
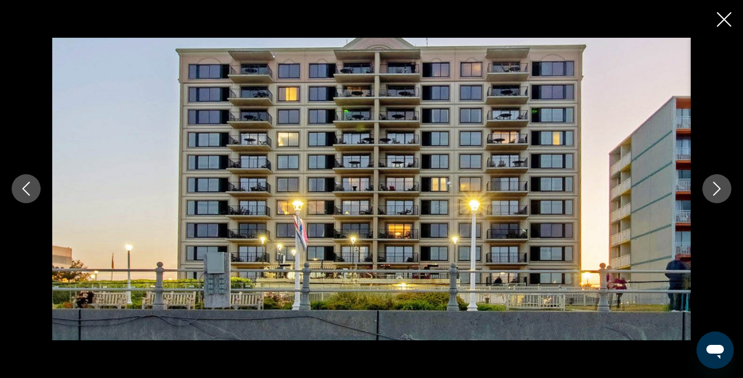
click at [719, 188] on icon "Next image" at bounding box center [718, 189] width 8 height 14
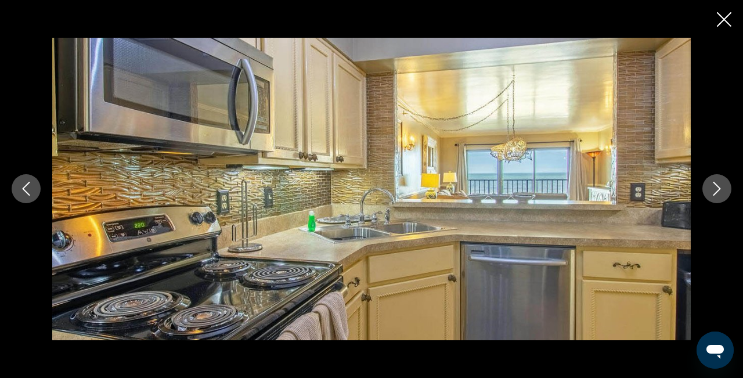
click at [719, 188] on icon "Next image" at bounding box center [718, 189] width 8 height 14
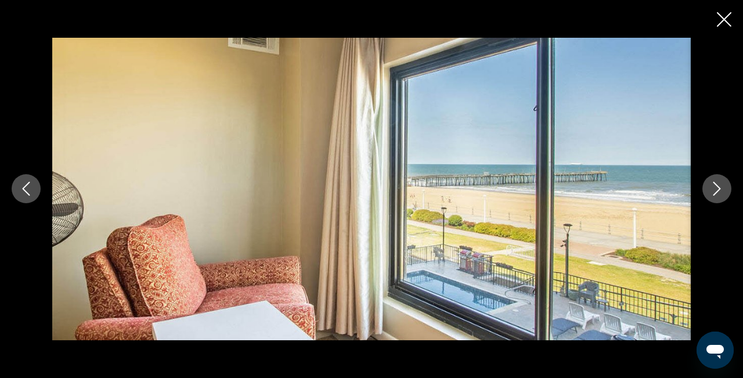
click at [719, 188] on icon "Next image" at bounding box center [717, 189] width 14 height 14
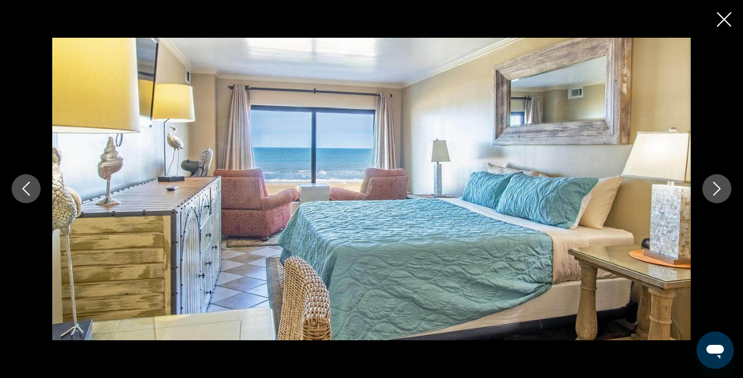
click at [718, 189] on icon "Next image" at bounding box center [717, 189] width 14 height 14
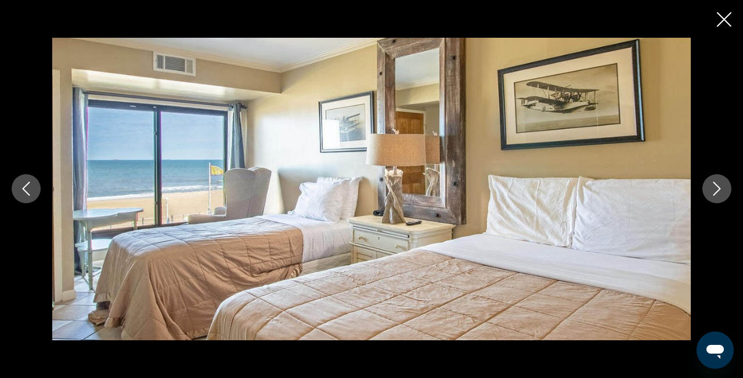
click at [718, 189] on icon "Next image" at bounding box center [717, 189] width 14 height 14
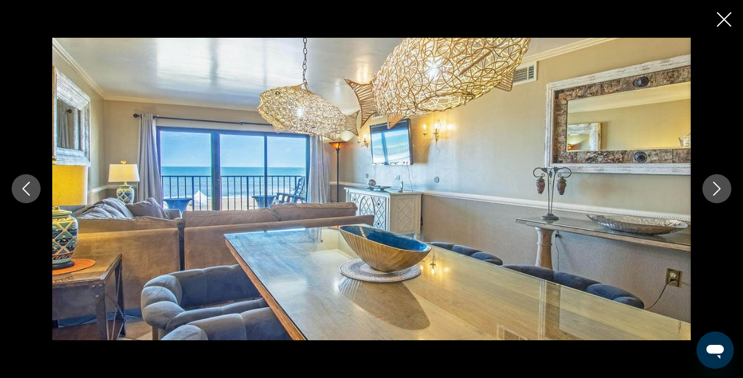
click at [718, 189] on icon "Next image" at bounding box center [717, 189] width 14 height 14
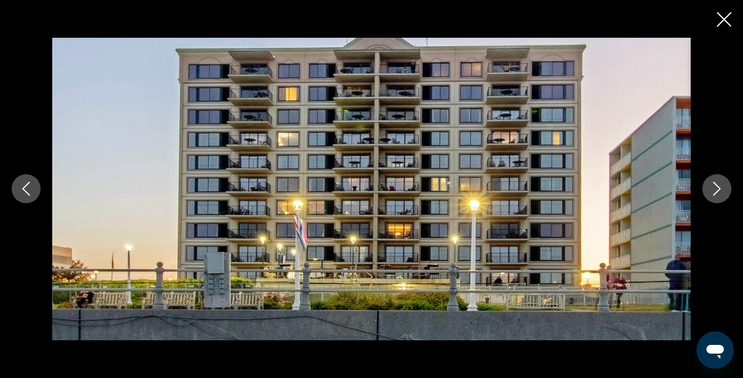
click at [718, 189] on icon "Next image" at bounding box center [717, 189] width 14 height 14
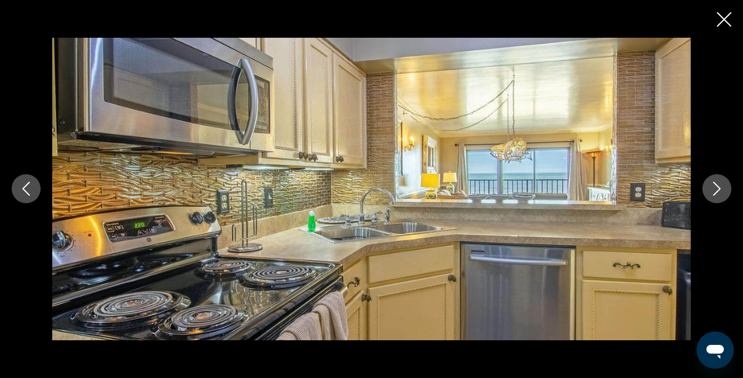
click at [718, 189] on icon "Next image" at bounding box center [717, 189] width 14 height 14
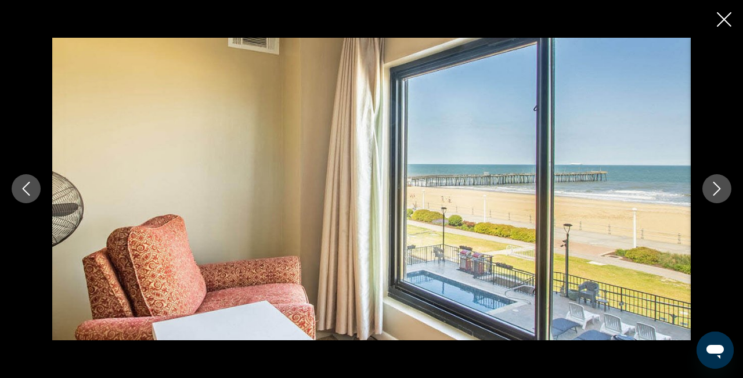
click at [718, 189] on icon "Next image" at bounding box center [717, 189] width 14 height 14
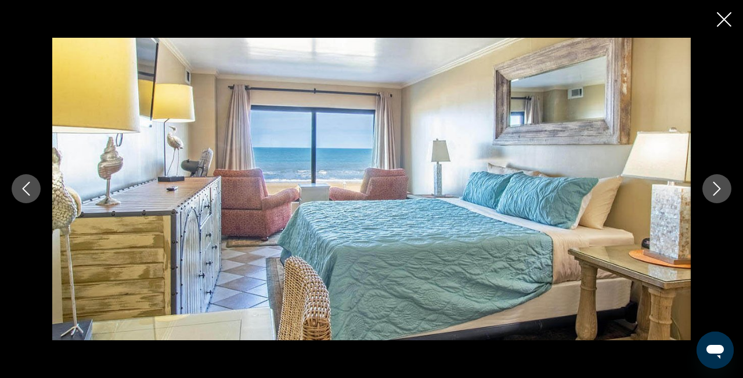
click at [718, 189] on icon "Next image" at bounding box center [717, 189] width 14 height 14
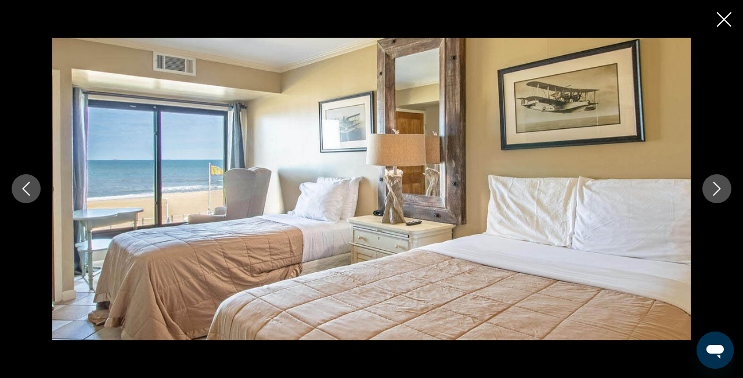
click at [731, 16] on icon "Close slideshow" at bounding box center [724, 19] width 15 height 15
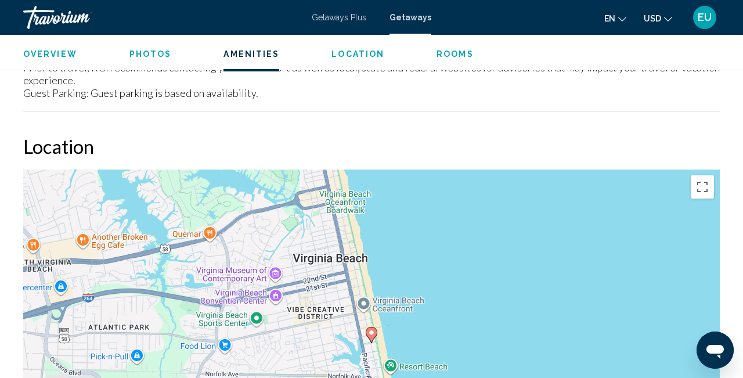
scroll to position [1550, 0]
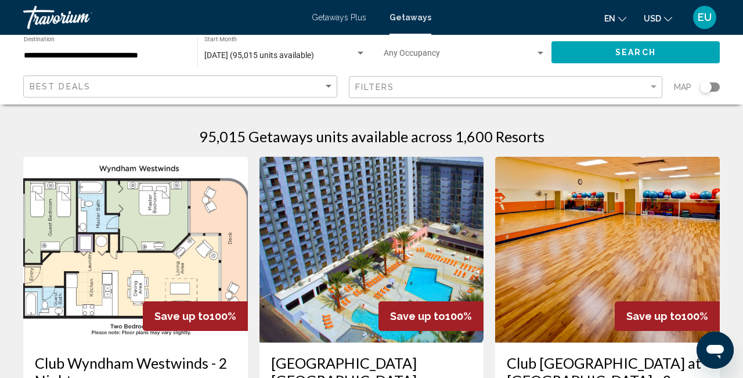
click at [707, 85] on div "Search widget" at bounding box center [706, 87] width 12 height 12
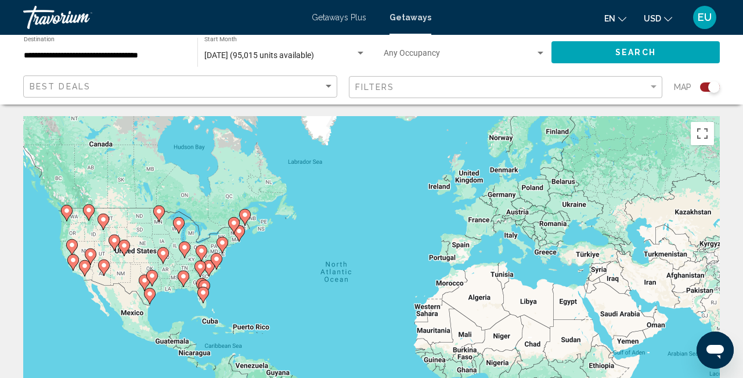
click at [208, 273] on icon "Main content" at bounding box center [209, 268] width 10 height 15
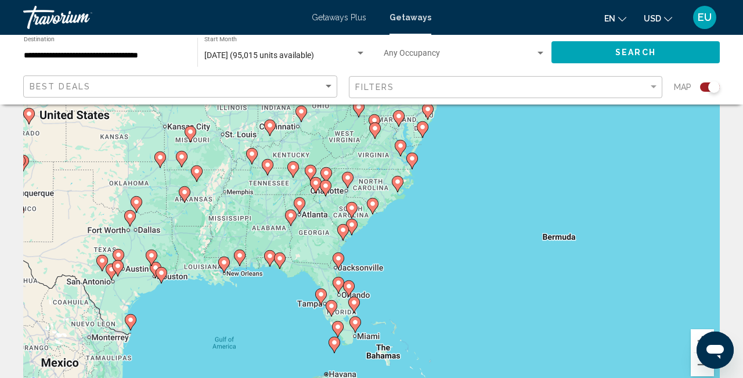
scroll to position [82, 0]
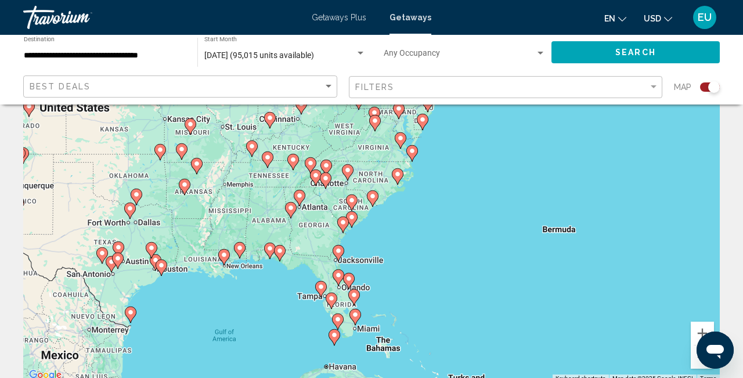
click at [358, 316] on image "Main content" at bounding box center [355, 314] width 7 height 7
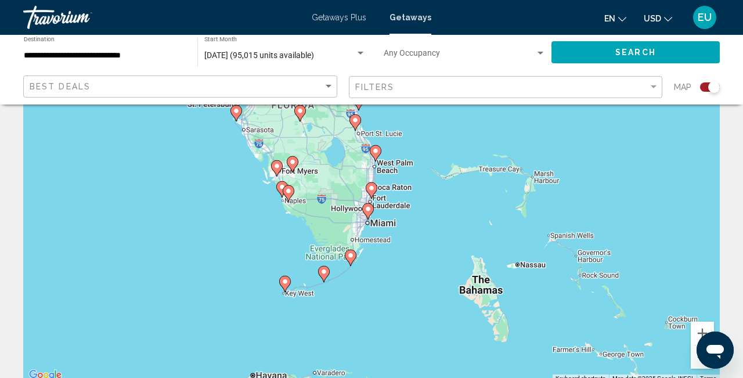
click at [370, 208] on image "Main content" at bounding box center [368, 209] width 7 height 7
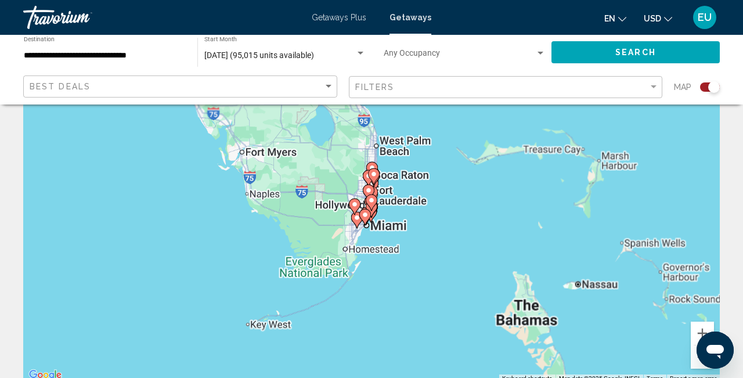
click at [370, 208] on icon "Main content" at bounding box center [372, 203] width 12 height 16
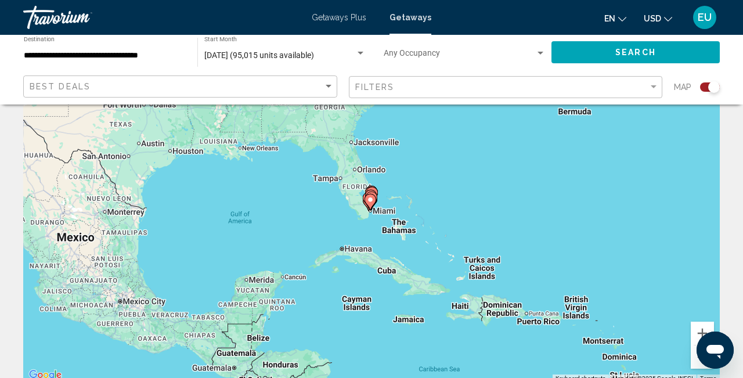
click at [370, 208] on icon "Main content" at bounding box center [370, 202] width 10 height 15
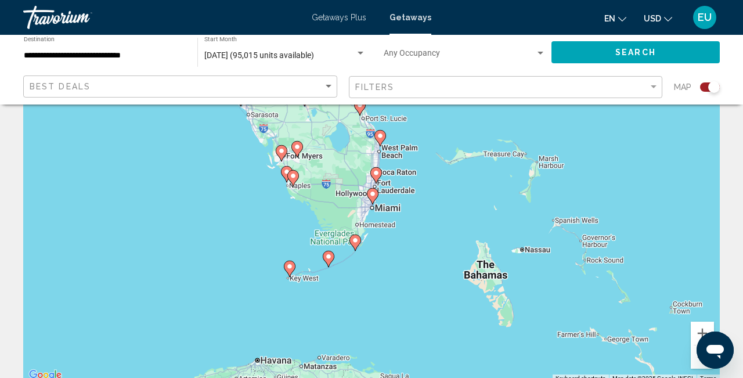
click at [373, 195] on image "Main content" at bounding box center [372, 193] width 7 height 7
type input "**********"
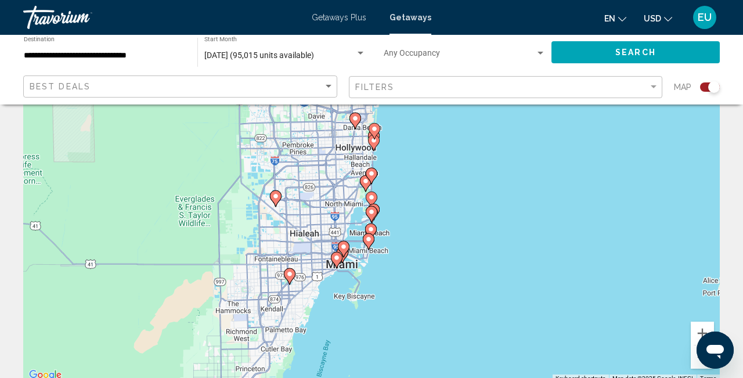
click at [369, 240] on image "Main content" at bounding box center [368, 239] width 7 height 7
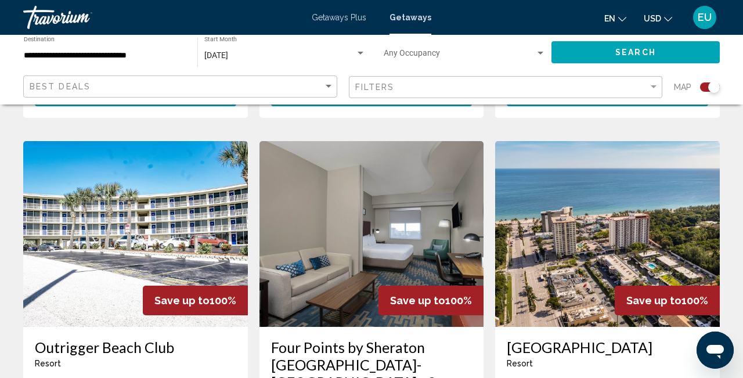
scroll to position [1728, 0]
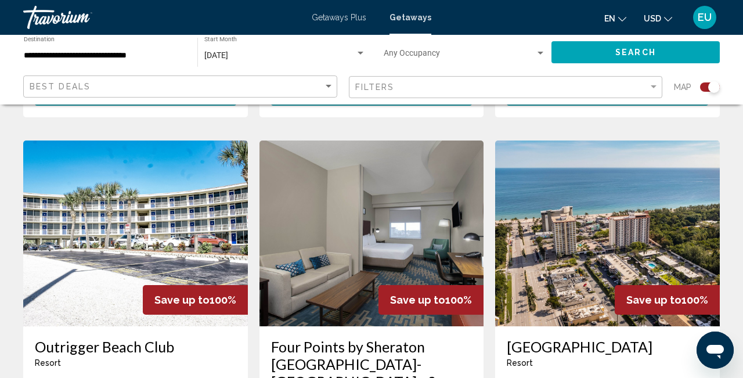
click at [134, 338] on h3 "Outrigger Beach Club" at bounding box center [135, 346] width 201 height 17
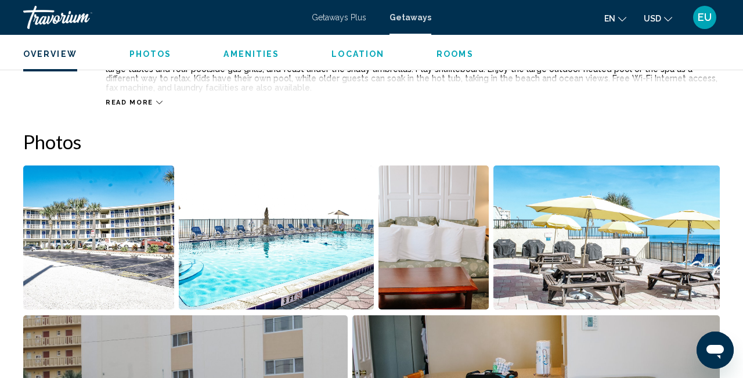
scroll to position [683, 0]
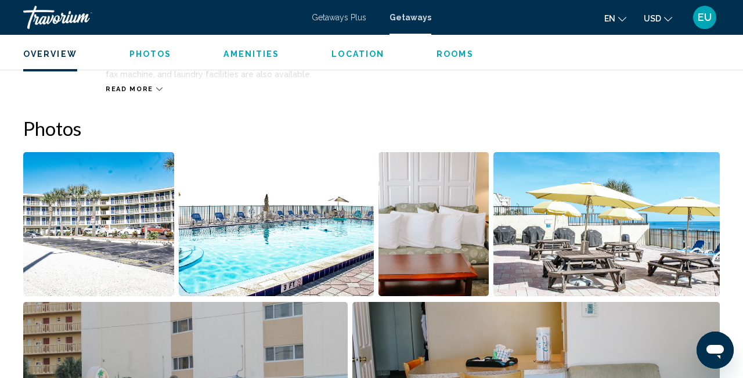
click at [369, 236] on img "Open full-screen image slider" at bounding box center [276, 224] width 195 height 144
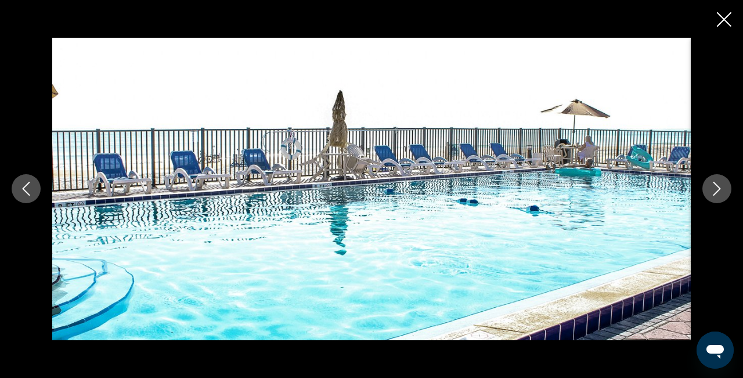
click at [719, 183] on icon "Next image" at bounding box center [717, 189] width 14 height 14
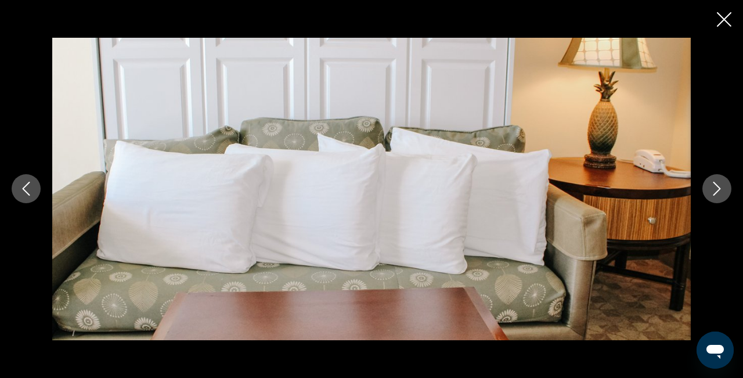
click at [719, 183] on icon "Next image" at bounding box center [717, 189] width 14 height 14
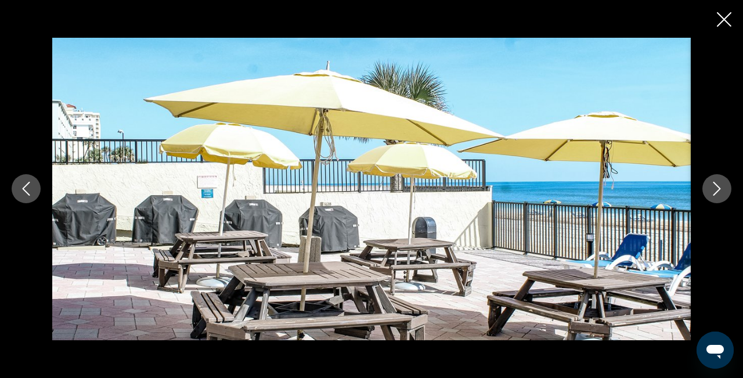
click at [719, 183] on icon "Next image" at bounding box center [717, 189] width 14 height 14
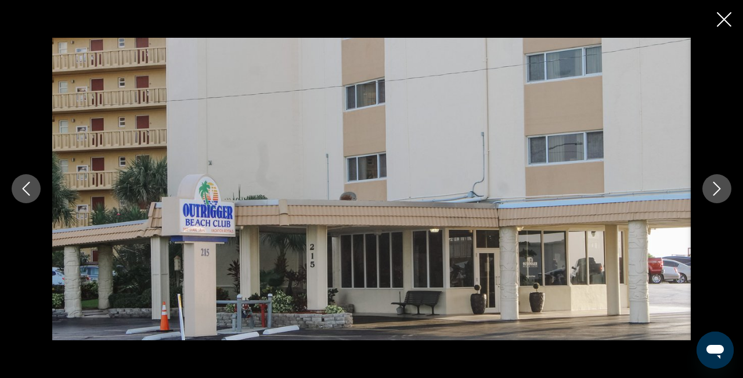
click at [719, 183] on icon "Next image" at bounding box center [717, 189] width 14 height 14
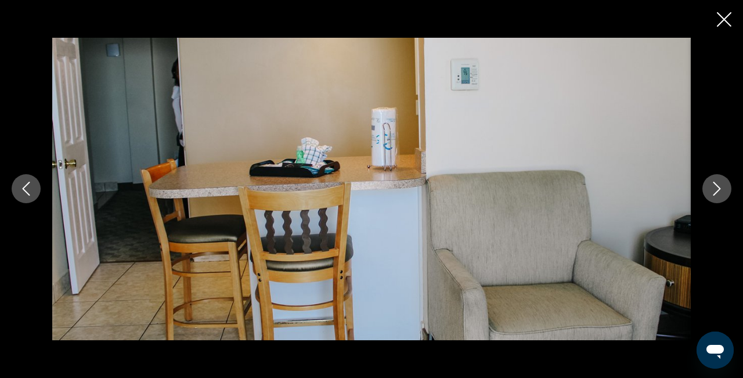
click at [721, 23] on icon "Close slideshow" at bounding box center [724, 19] width 15 height 15
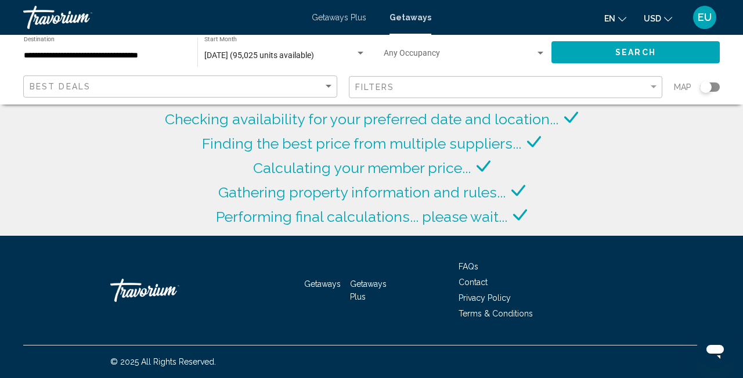
click at [648, 50] on span "Search" at bounding box center [635, 52] width 41 height 9
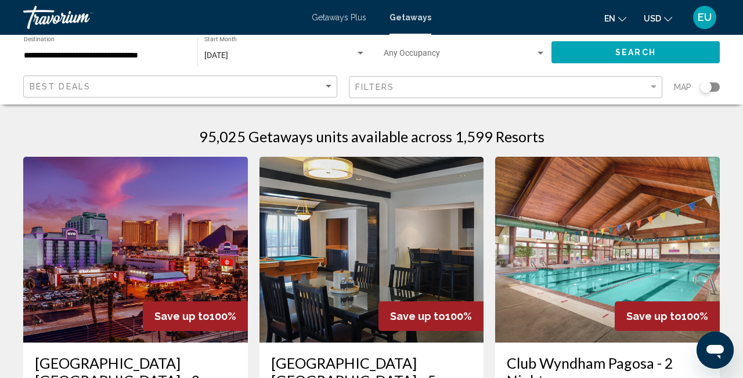
click at [706, 86] on div "Search widget" at bounding box center [706, 87] width 12 height 12
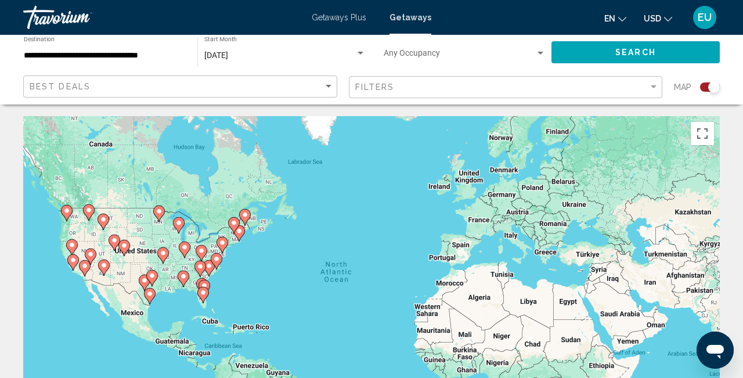
click at [207, 258] on gmp-advanced-marker "Main content" at bounding box center [202, 252] width 12 height 17
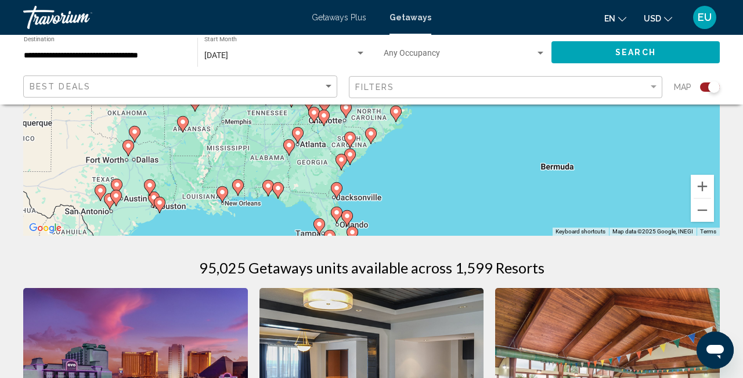
scroll to position [218, 0]
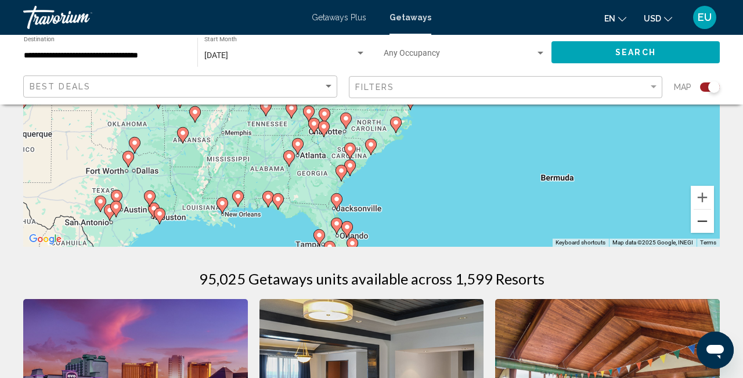
click at [701, 220] on button "Zoom out" at bounding box center [702, 221] width 23 height 23
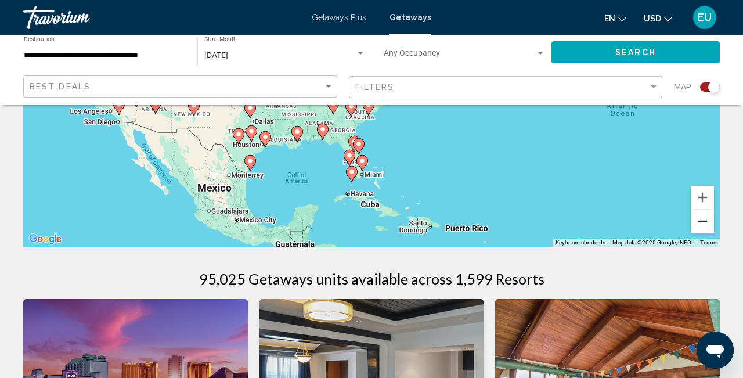
click at [701, 220] on button "Zoom out" at bounding box center [702, 221] width 23 height 23
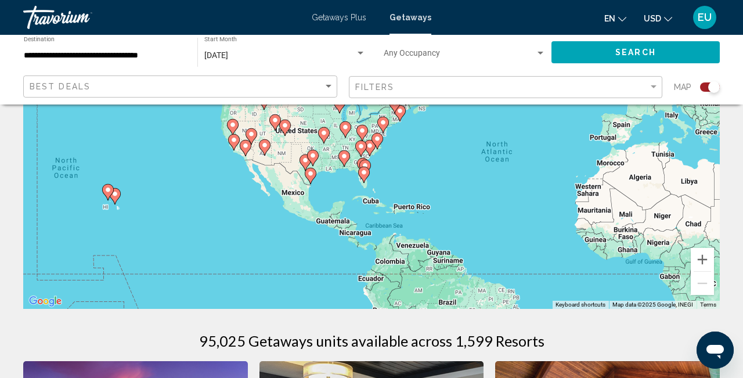
scroll to position [154, 0]
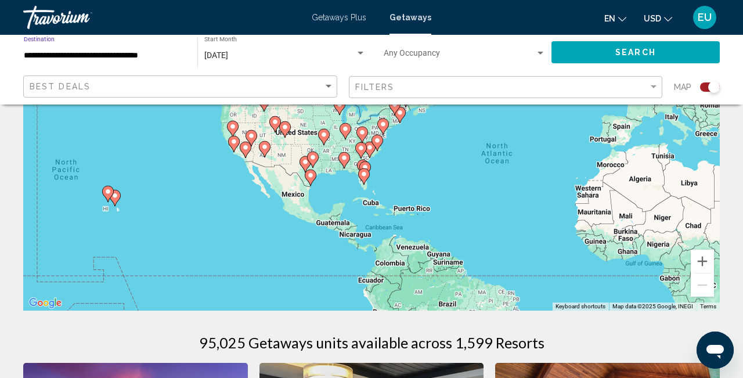
click at [145, 53] on input "**********" at bounding box center [105, 55] width 162 height 9
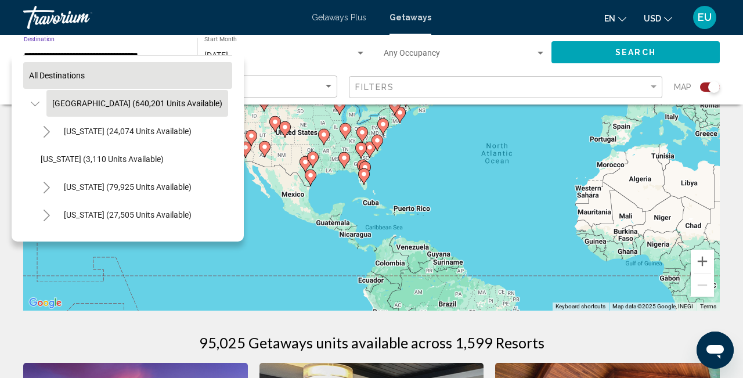
click at [68, 75] on span "All destinations" at bounding box center [57, 75] width 56 height 9
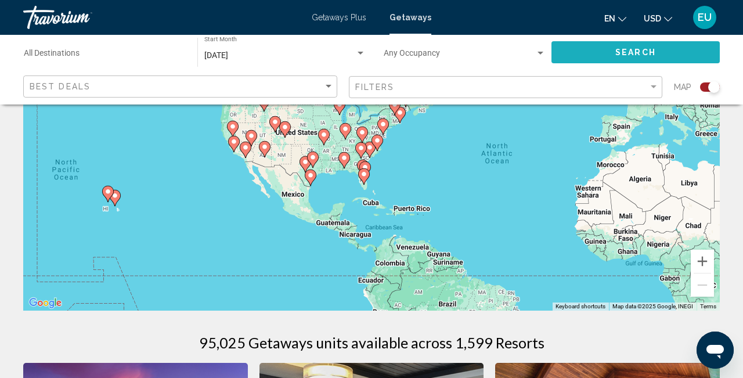
click at [613, 51] on button "Search" at bounding box center [636, 51] width 168 height 21
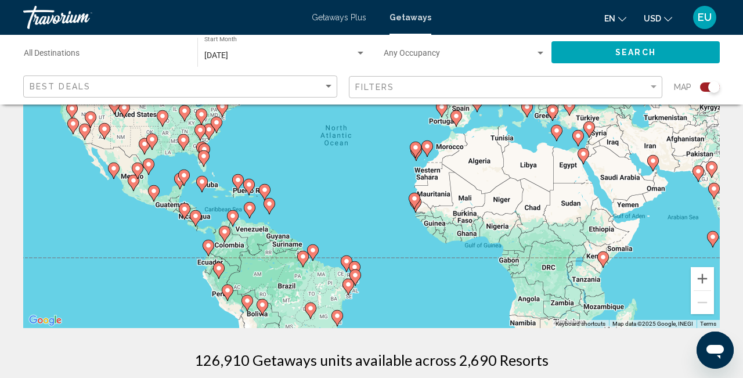
scroll to position [135, 0]
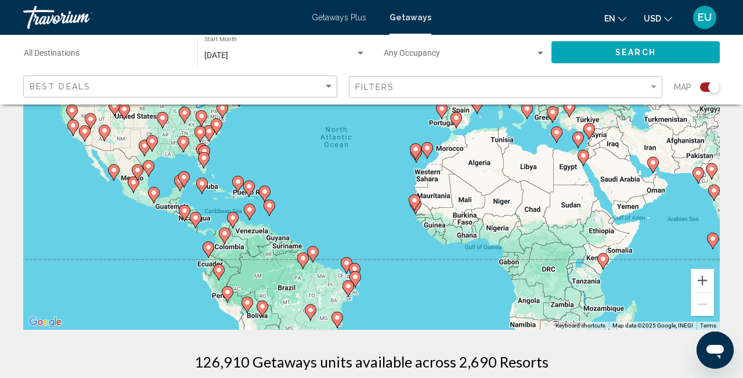
click at [243, 192] on gmp-advanced-marker "Main content" at bounding box center [238, 183] width 12 height 17
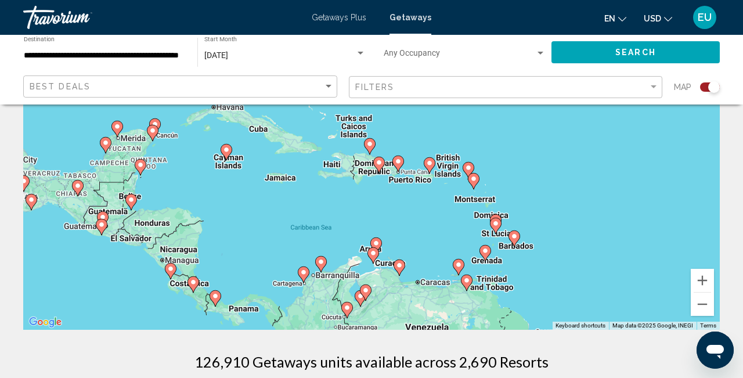
click at [379, 167] on icon "Main content" at bounding box center [379, 164] width 10 height 15
type input "**********"
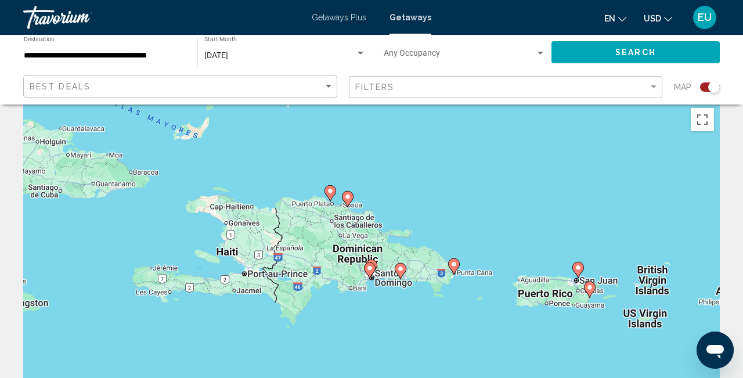
scroll to position [15, 0]
click at [369, 269] on image "Main content" at bounding box center [369, 267] width 7 height 7
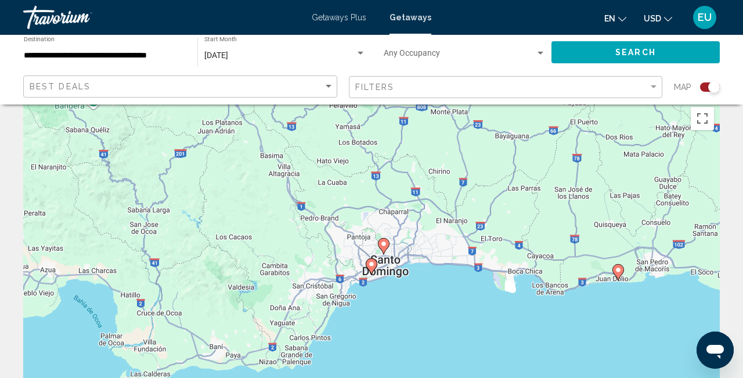
click at [619, 276] on icon "Main content" at bounding box center [618, 272] width 10 height 15
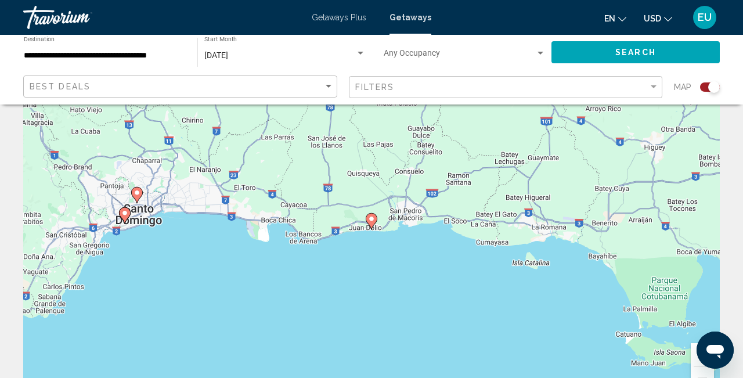
scroll to position [62, 0]
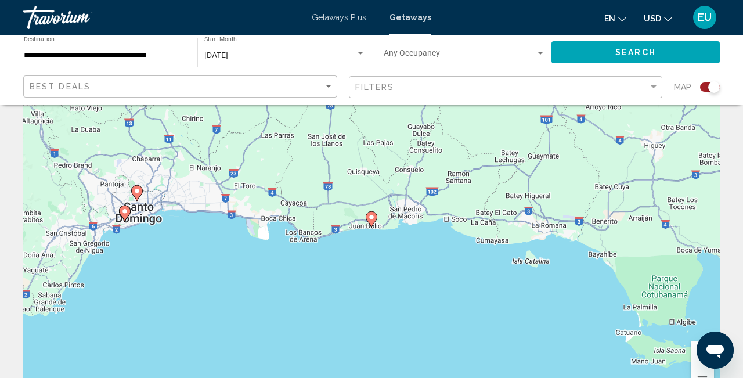
click at [373, 219] on image "Main content" at bounding box center [371, 217] width 7 height 7
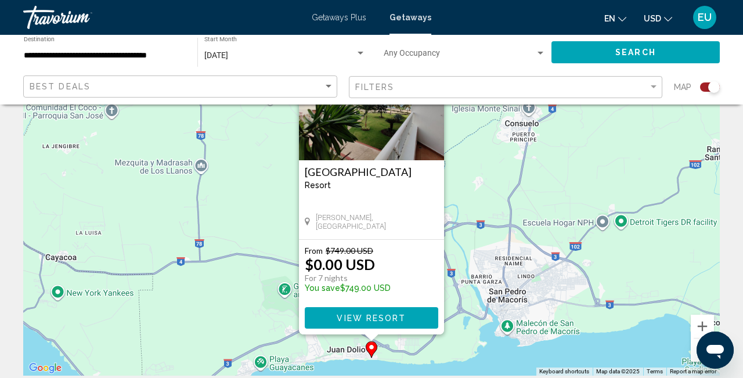
scroll to position [91, 0]
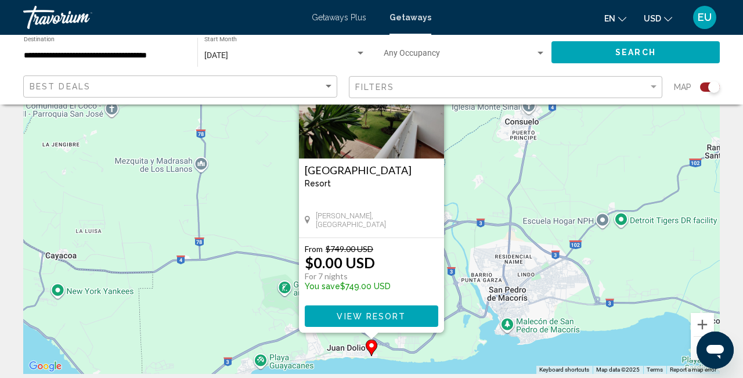
click at [359, 314] on span "View Resort" at bounding box center [371, 316] width 69 height 9
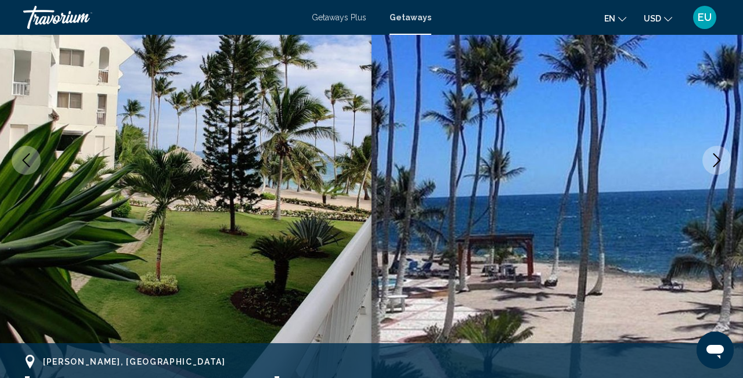
scroll to position [154, 0]
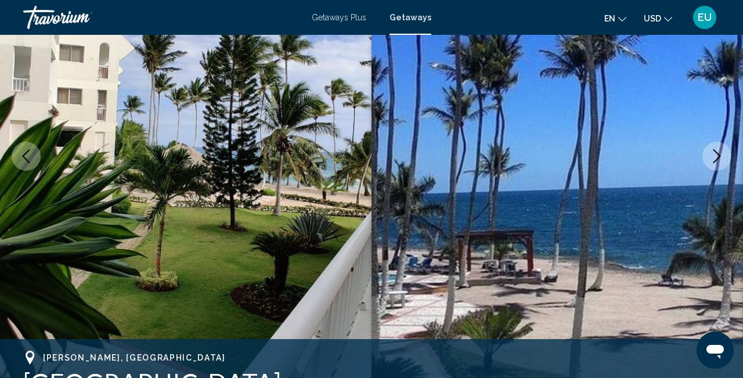
click at [712, 156] on icon "Next image" at bounding box center [717, 156] width 14 height 14
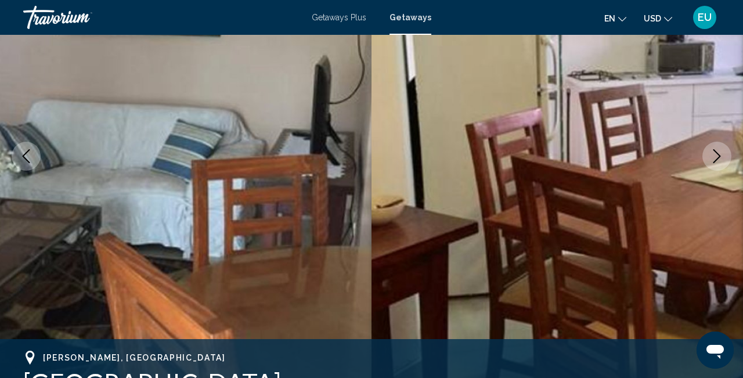
click at [712, 156] on icon "Next image" at bounding box center [717, 156] width 14 height 14
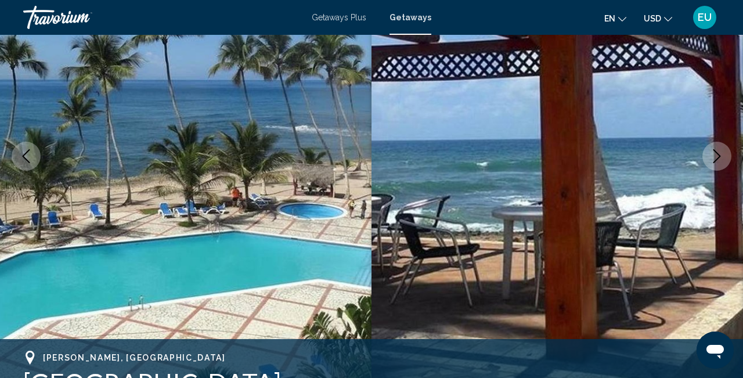
click at [712, 156] on icon "Next image" at bounding box center [717, 156] width 14 height 14
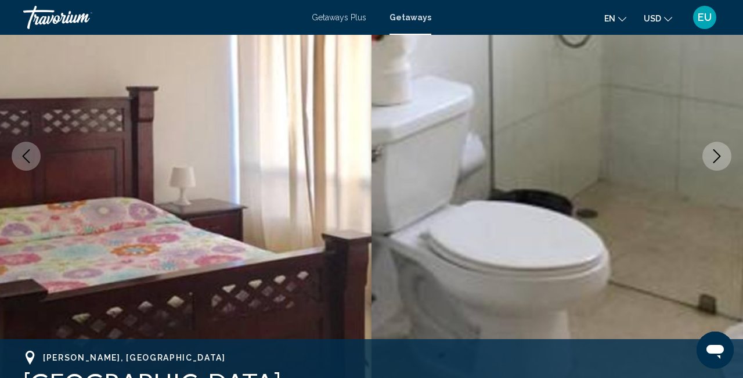
click at [712, 156] on icon "Next image" at bounding box center [717, 156] width 14 height 14
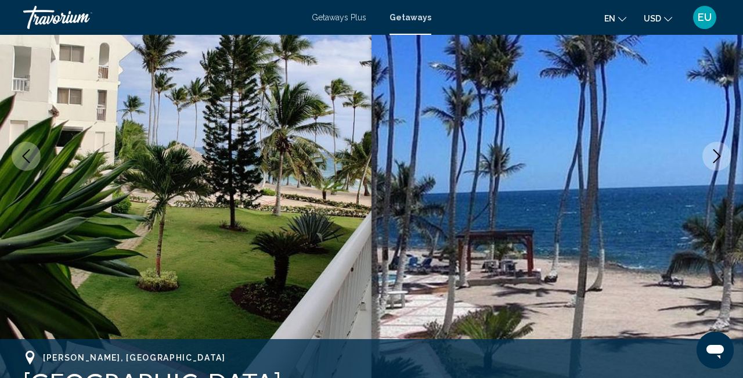
click at [712, 154] on icon "Next image" at bounding box center [717, 156] width 14 height 14
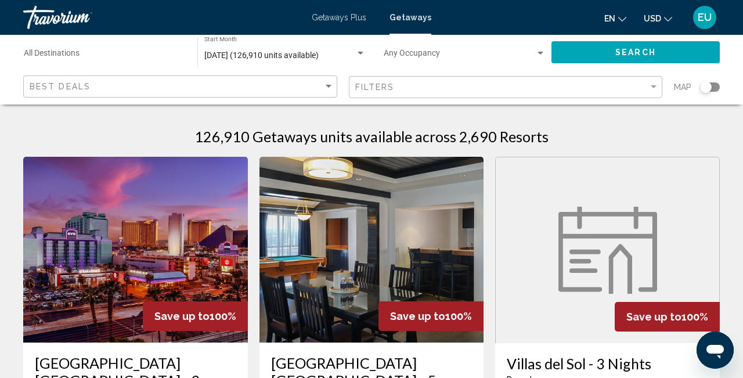
click at [705, 87] on div "Search widget" at bounding box center [706, 87] width 12 height 12
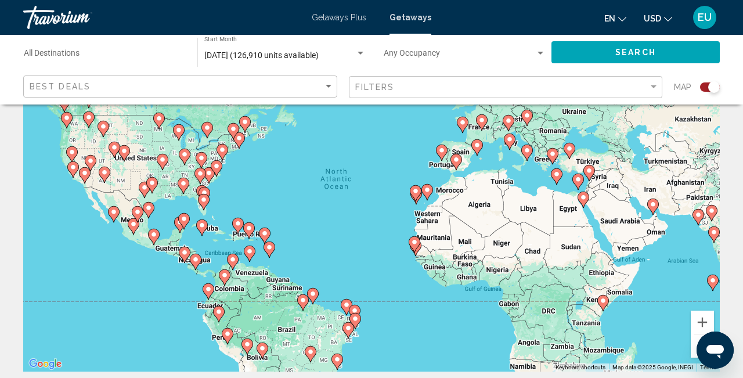
scroll to position [92, 0]
click at [246, 234] on icon "Main content" at bounding box center [249, 231] width 12 height 16
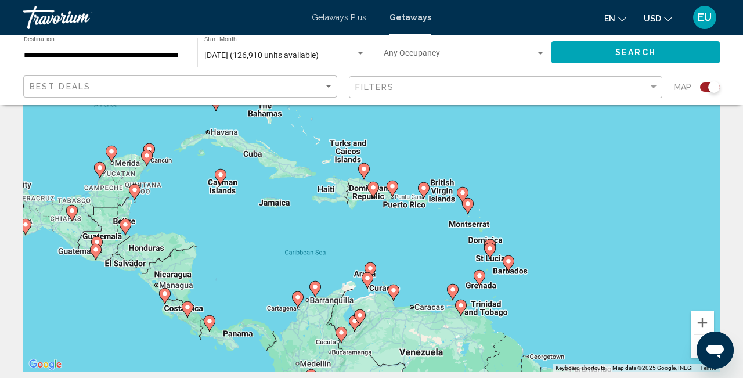
click at [423, 199] on div "To activate drag with keyboard, press Alt + Enter. Once in keyboard drag state,…" at bounding box center [371, 198] width 697 height 348
click at [422, 194] on icon "Main content" at bounding box center [424, 190] width 12 height 16
type input "**********"
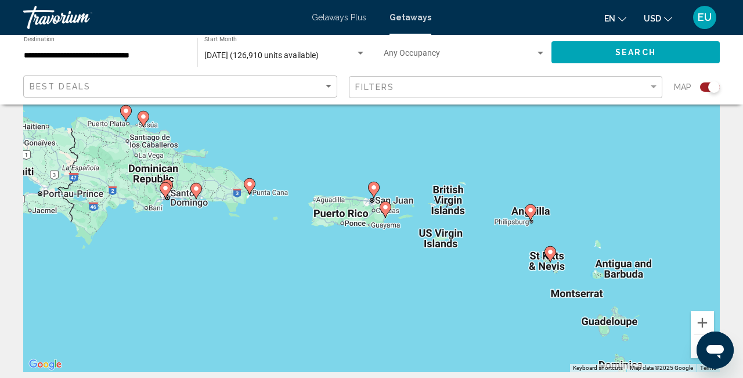
click at [375, 189] on image "Main content" at bounding box center [373, 187] width 7 height 7
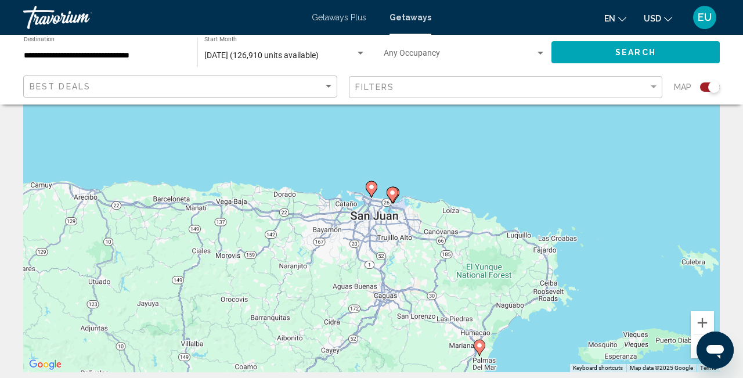
click at [371, 187] on image "Main content" at bounding box center [371, 186] width 7 height 7
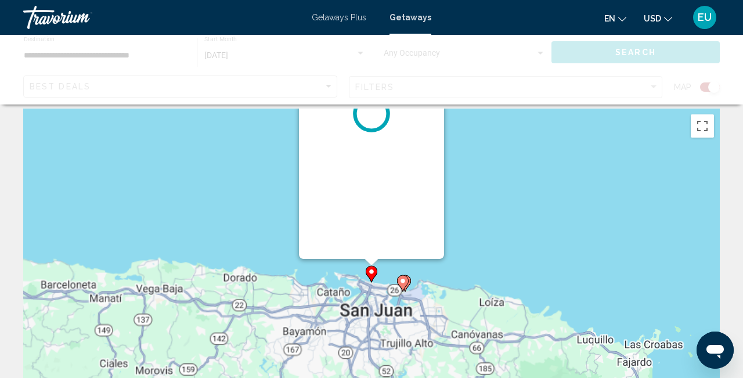
scroll to position [0, 0]
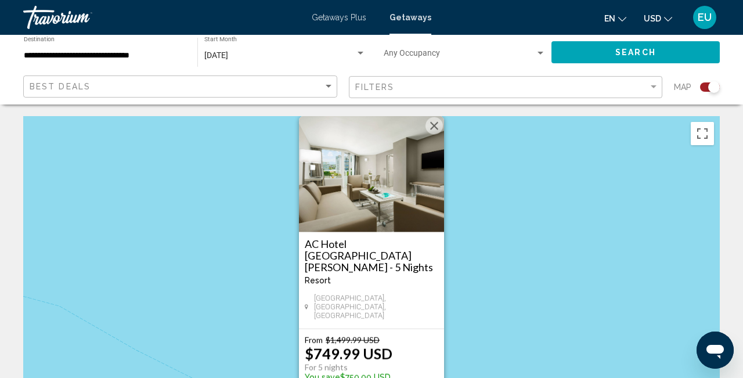
click at [439, 135] on button "Close" at bounding box center [434, 125] width 17 height 17
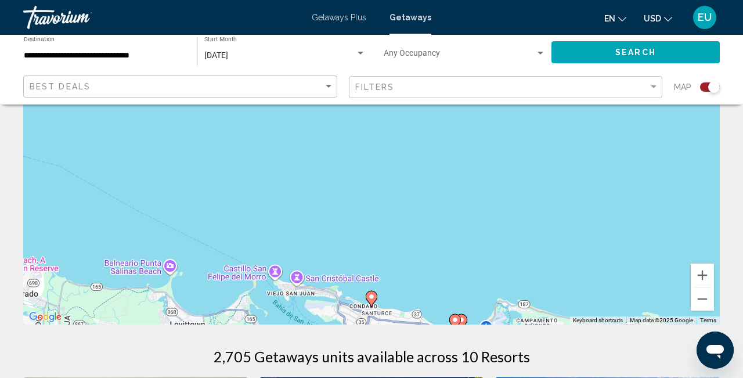
scroll to position [148, 0]
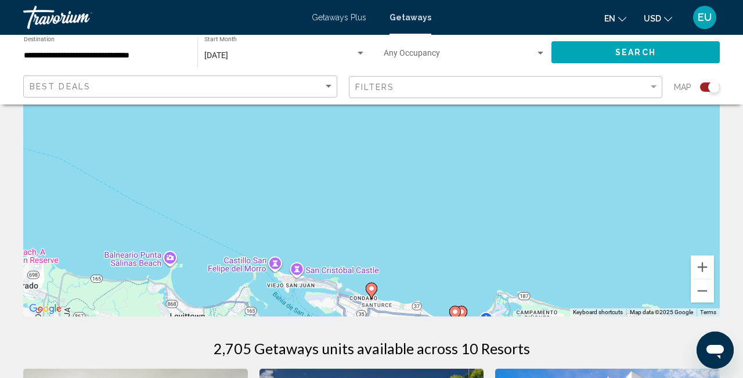
click at [377, 262] on div "To navigate, press the arrow keys. To activate drag with keyboard, press Alt + …" at bounding box center [371, 142] width 697 height 348
click at [447, 293] on div "To activate drag with keyboard, press Alt + Enter. Once in keyboard drag state,…" at bounding box center [371, 142] width 697 height 348
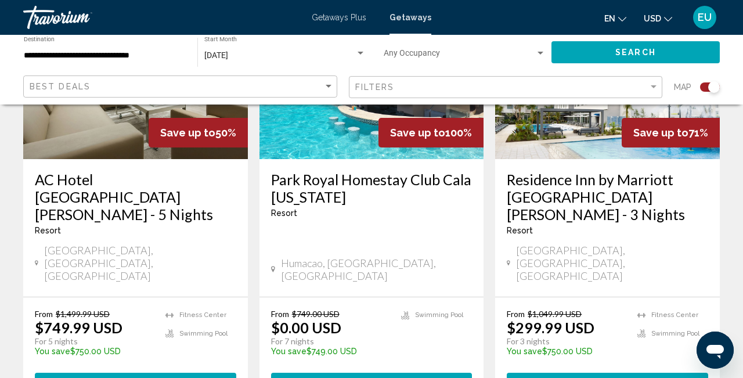
scroll to position [542, 0]
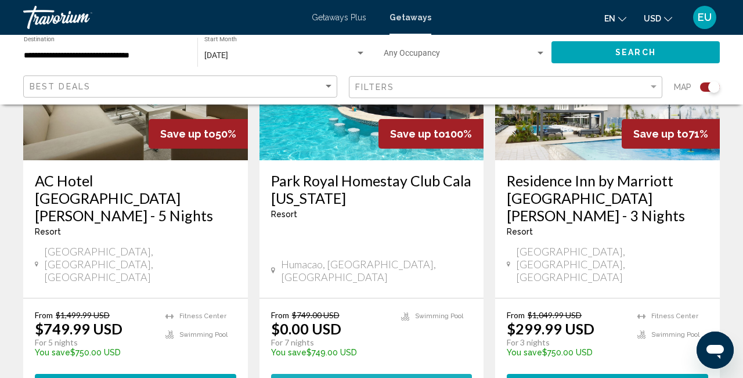
click at [378, 377] on span "View Resort" at bounding box center [343, 384] width 69 height 9
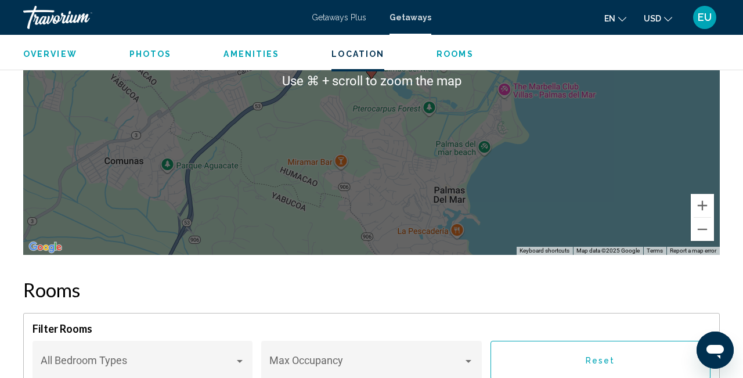
scroll to position [1848, 0]
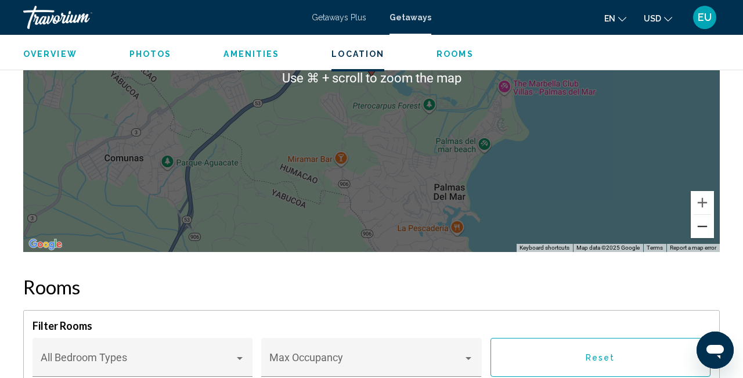
click at [699, 215] on button "Zoom out" at bounding box center [702, 226] width 23 height 23
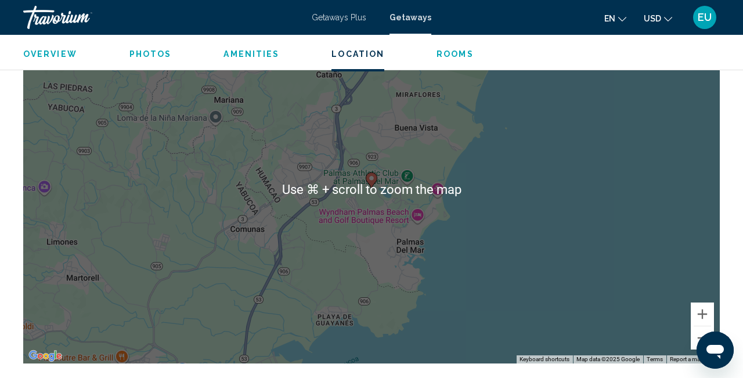
scroll to position [1750, 0]
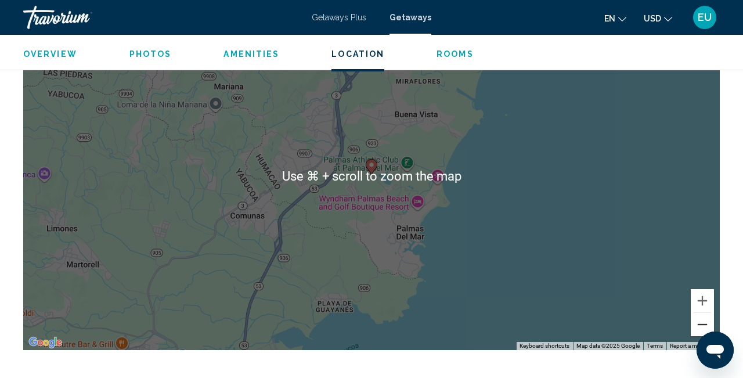
click at [704, 315] on button "Zoom out" at bounding box center [702, 324] width 23 height 23
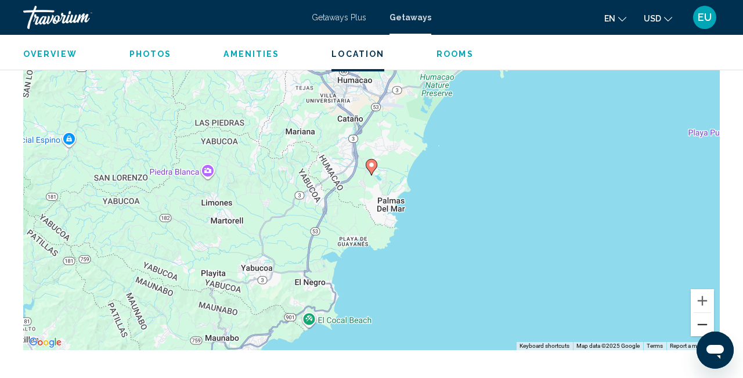
click at [704, 315] on button "Zoom out" at bounding box center [702, 324] width 23 height 23
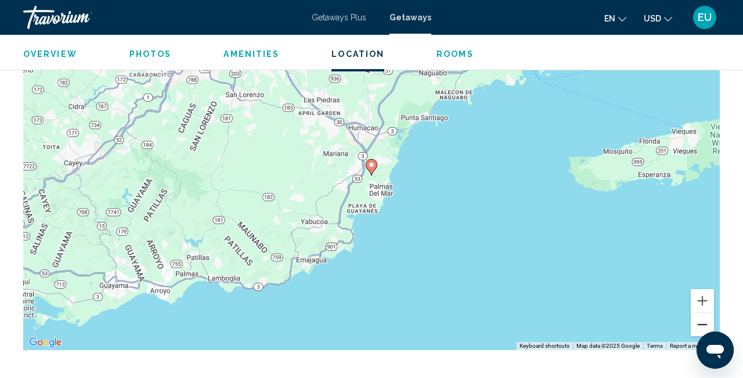
click at [704, 315] on button "Zoom out" at bounding box center [702, 324] width 23 height 23
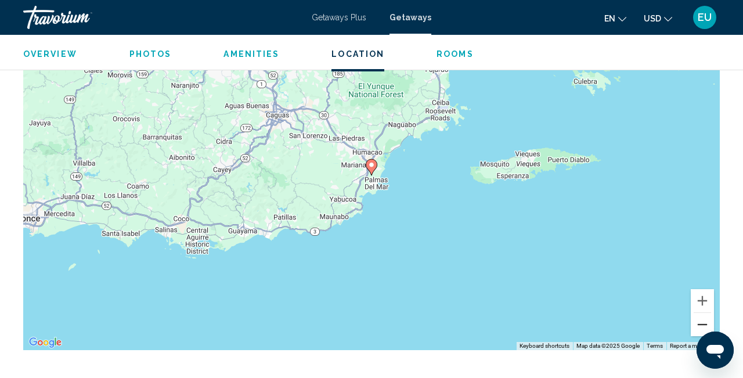
click at [704, 315] on button "Zoom out" at bounding box center [702, 324] width 23 height 23
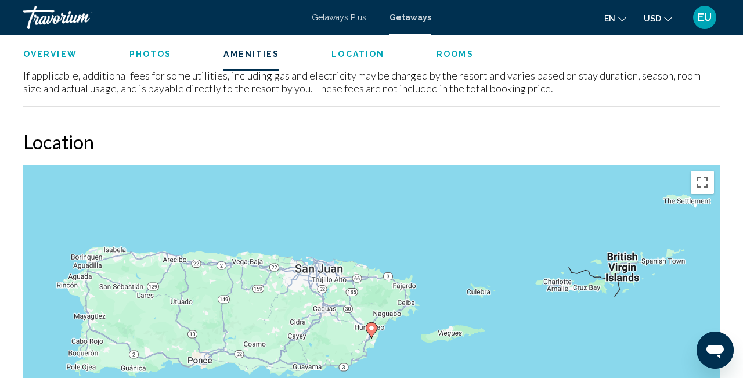
scroll to position [1586, 0]
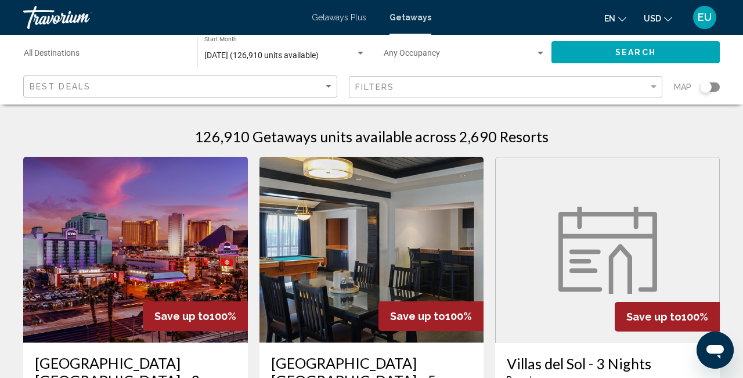
click at [704, 88] on div "Search widget" at bounding box center [706, 87] width 12 height 12
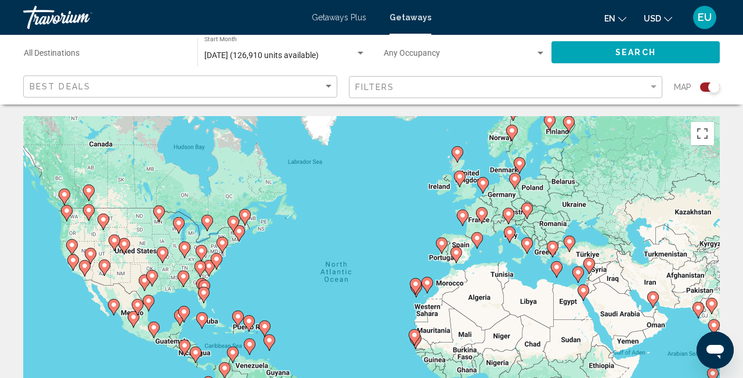
click at [461, 295] on div "To activate drag with keyboard, press Alt + Enter. Once in keyboard drag state,…" at bounding box center [371, 290] width 697 height 348
click at [422, 286] on gmp-advanced-marker "Main content" at bounding box center [428, 284] width 12 height 17
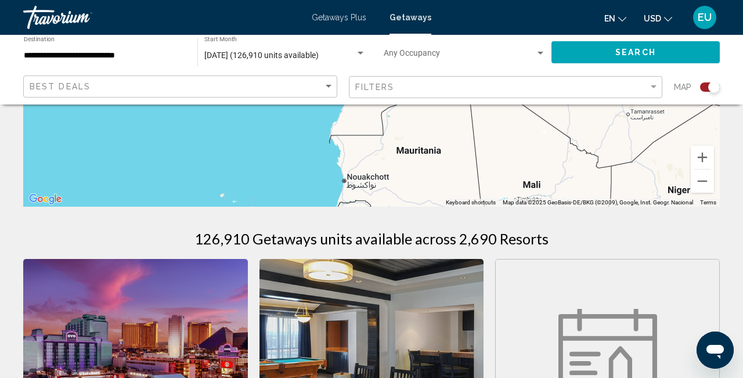
scroll to position [266, 0]
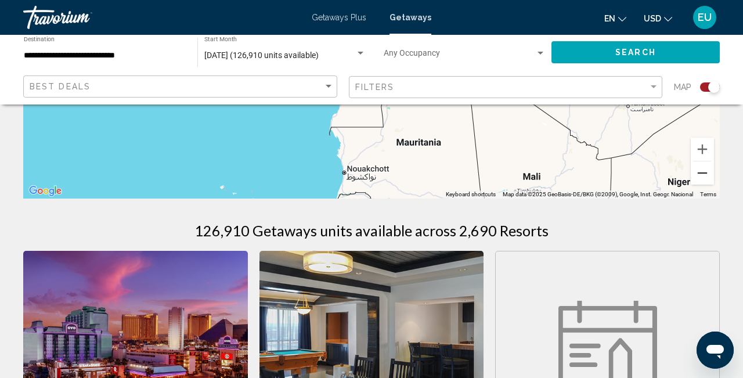
click at [699, 173] on button "Zoom out" at bounding box center [702, 172] width 23 height 23
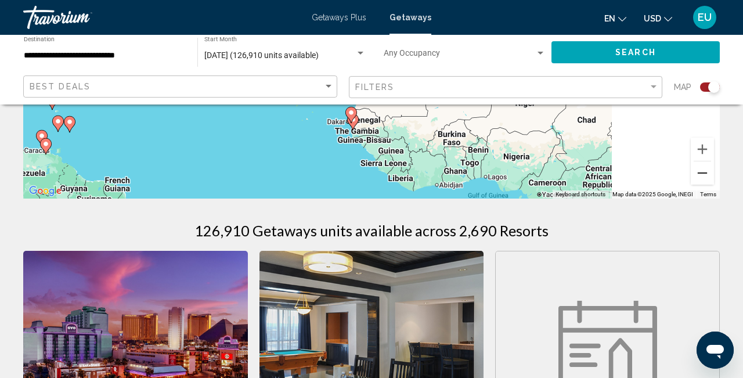
click at [699, 173] on button "Zoom out" at bounding box center [702, 172] width 23 height 23
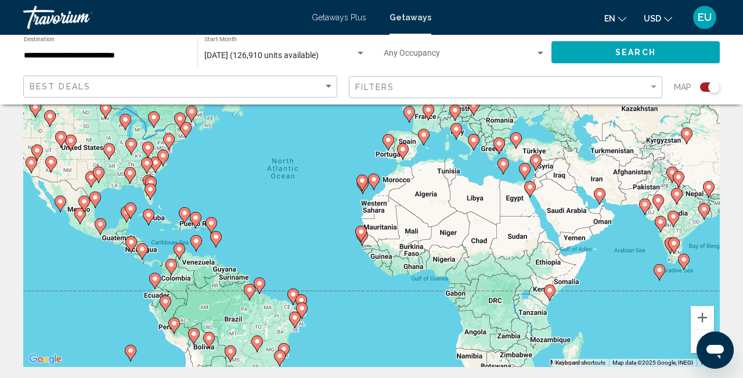
scroll to position [97, 0]
click at [158, 230] on div "To activate drag with keyboard, press Alt + Enter. Once in keyboard drag state,…" at bounding box center [371, 193] width 697 height 348
click at [154, 231] on div "To activate drag with keyboard, press Alt + Enter. Once in keyboard drag state,…" at bounding box center [371, 193] width 697 height 348
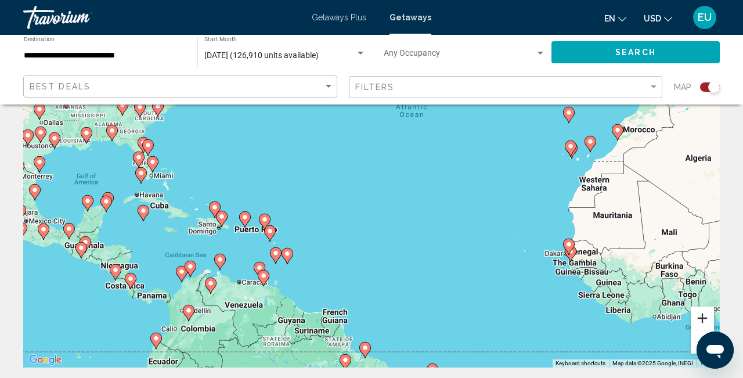
click at [703, 318] on button "Zoom in" at bounding box center [702, 318] width 23 height 23
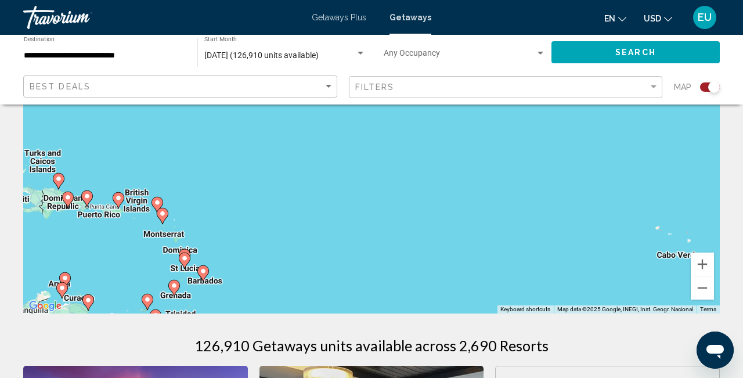
scroll to position [152, 0]
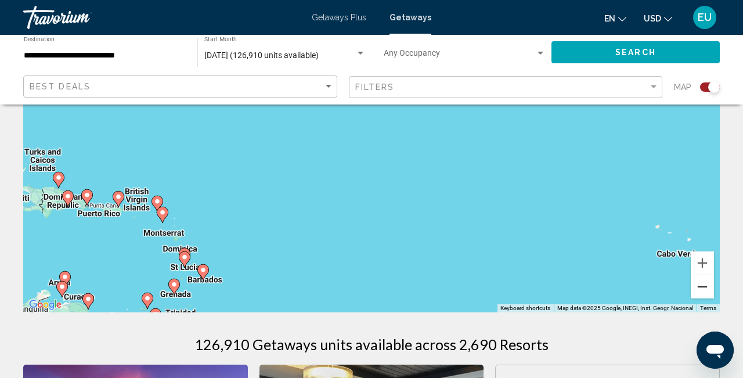
click at [695, 288] on button "Zoom out" at bounding box center [702, 286] width 23 height 23
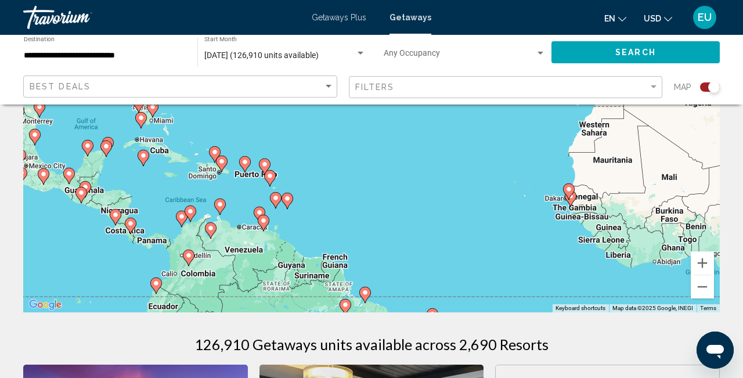
click at [129, 220] on icon "Main content" at bounding box center [130, 225] width 10 height 15
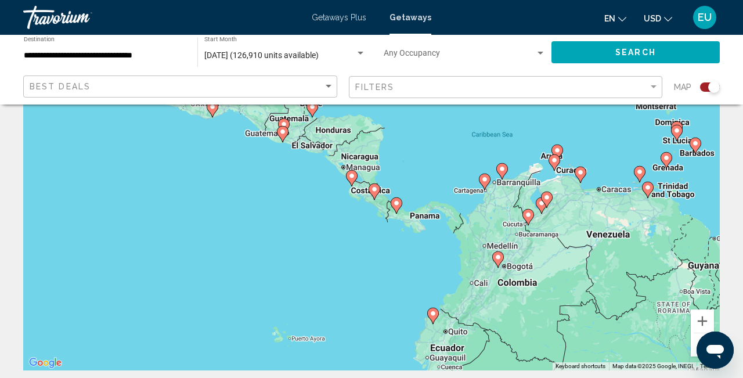
scroll to position [92, 0]
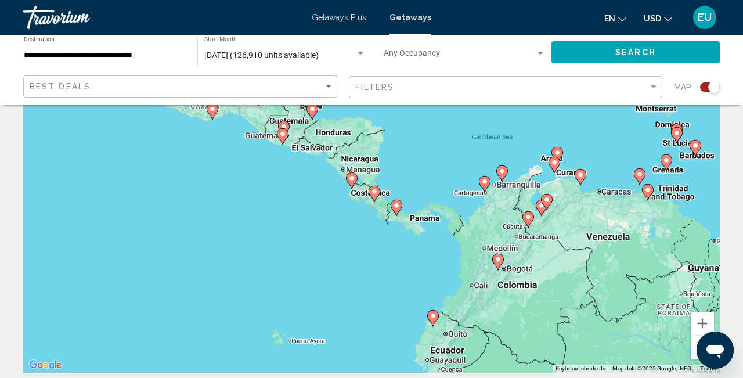
click at [375, 193] on image "Main content" at bounding box center [374, 191] width 7 height 7
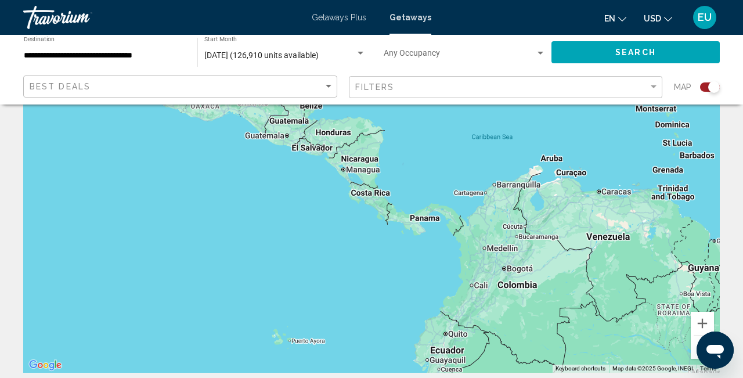
type input "**********"
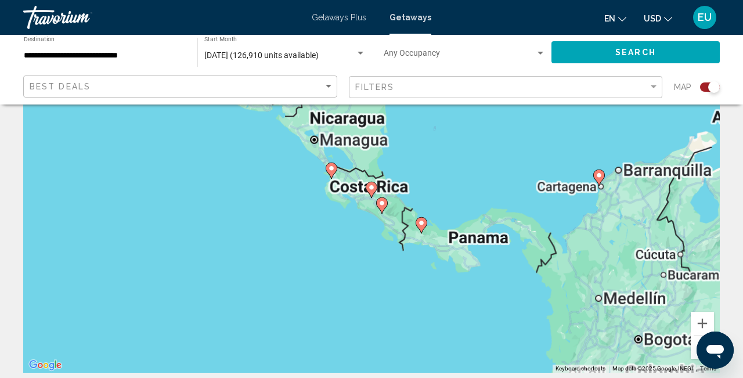
click at [375, 199] on div "Main content" at bounding box center [720, 199] width 697 height 0
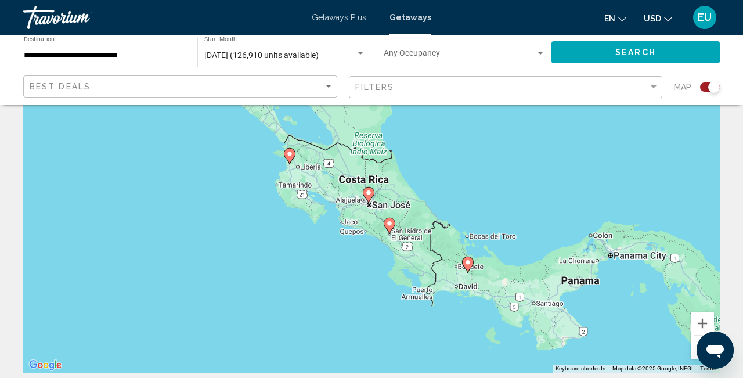
click at [367, 195] on image "Main content" at bounding box center [368, 192] width 7 height 7
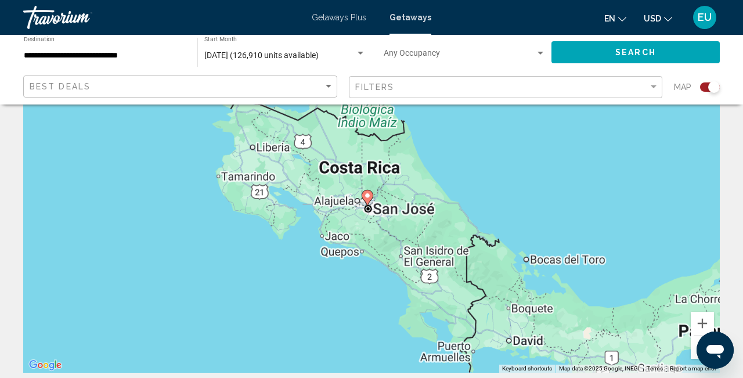
click at [367, 195] on g "Main content" at bounding box center [368, 198] width 12 height 16
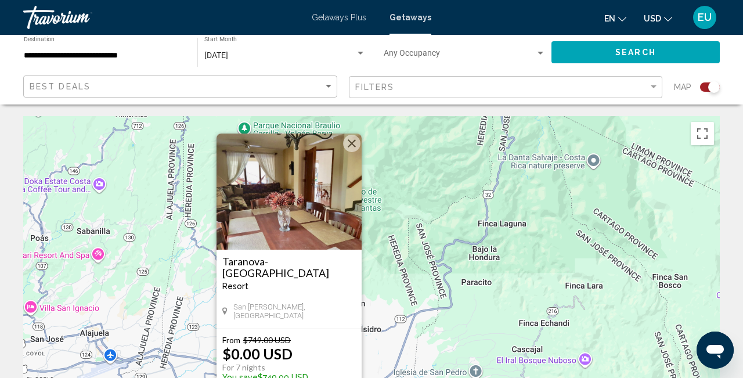
scroll to position [0, 0]
click at [462, 211] on div "To activate drag with keyboard, press Alt + Enter. Once in keyboard drag state,…" at bounding box center [371, 290] width 697 height 348
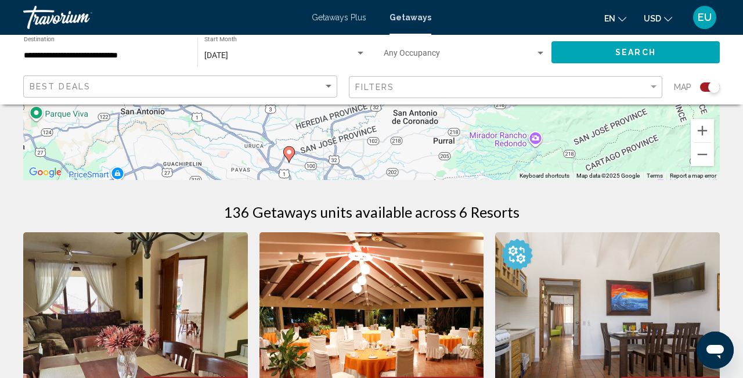
scroll to position [285, 0]
click at [696, 153] on button "Zoom out" at bounding box center [702, 153] width 23 height 23
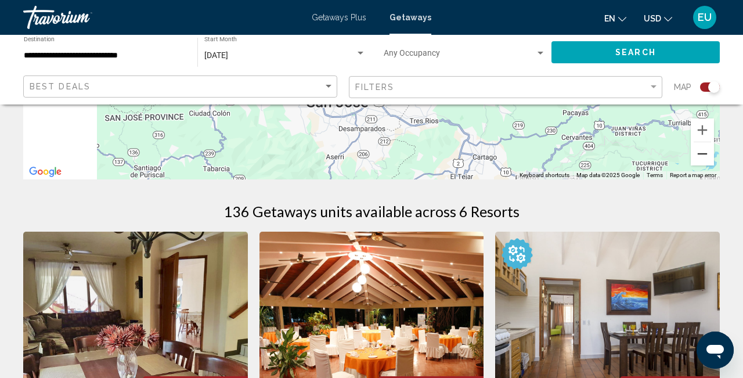
click at [696, 153] on button "Zoom out" at bounding box center [702, 153] width 23 height 23
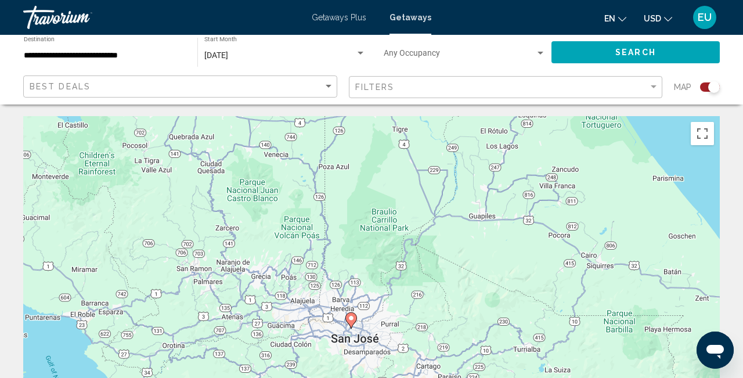
scroll to position [0, 0]
